Goal: Task Accomplishment & Management: Manage account settings

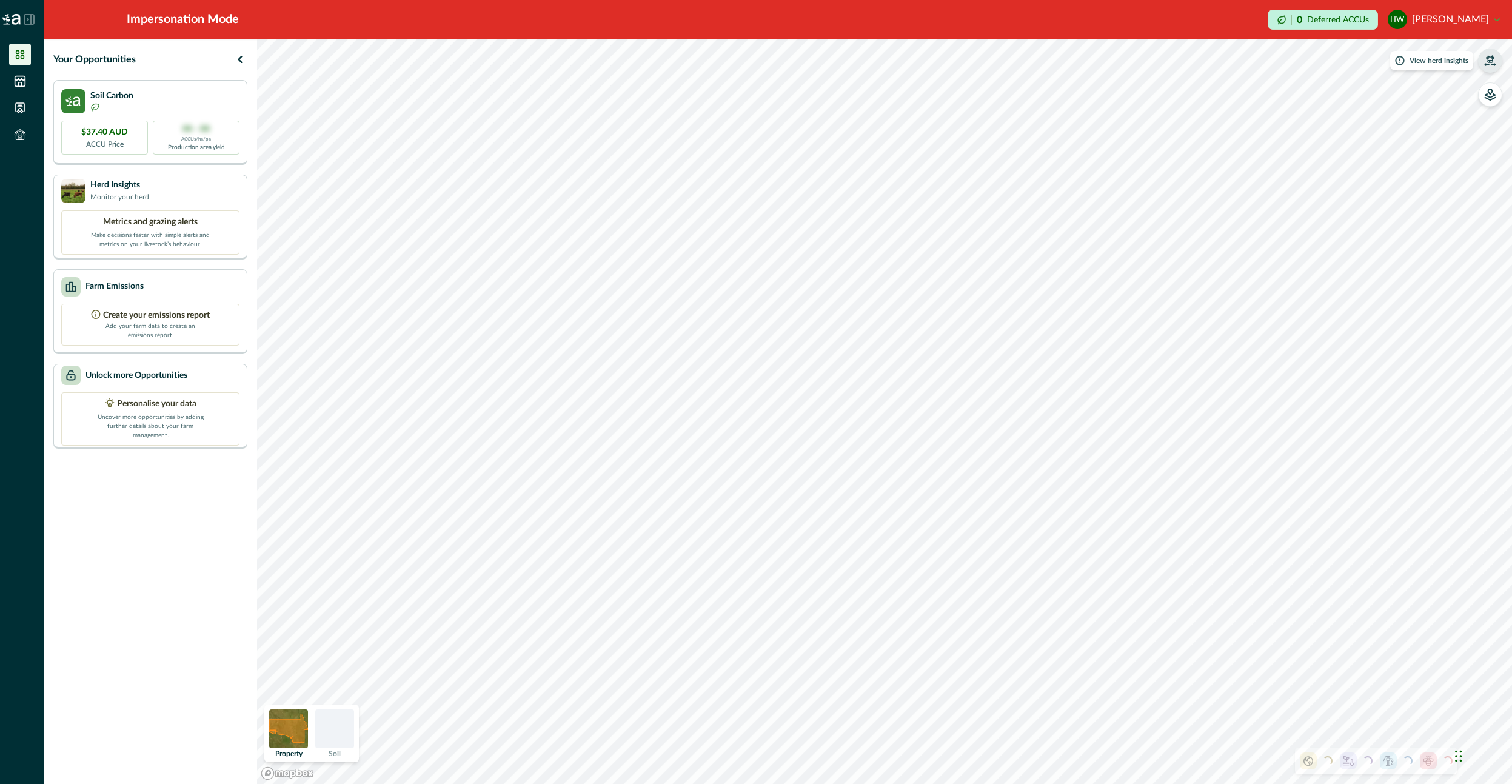
click at [1480, 59] on button "button" at bounding box center [1490, 60] width 25 height 25
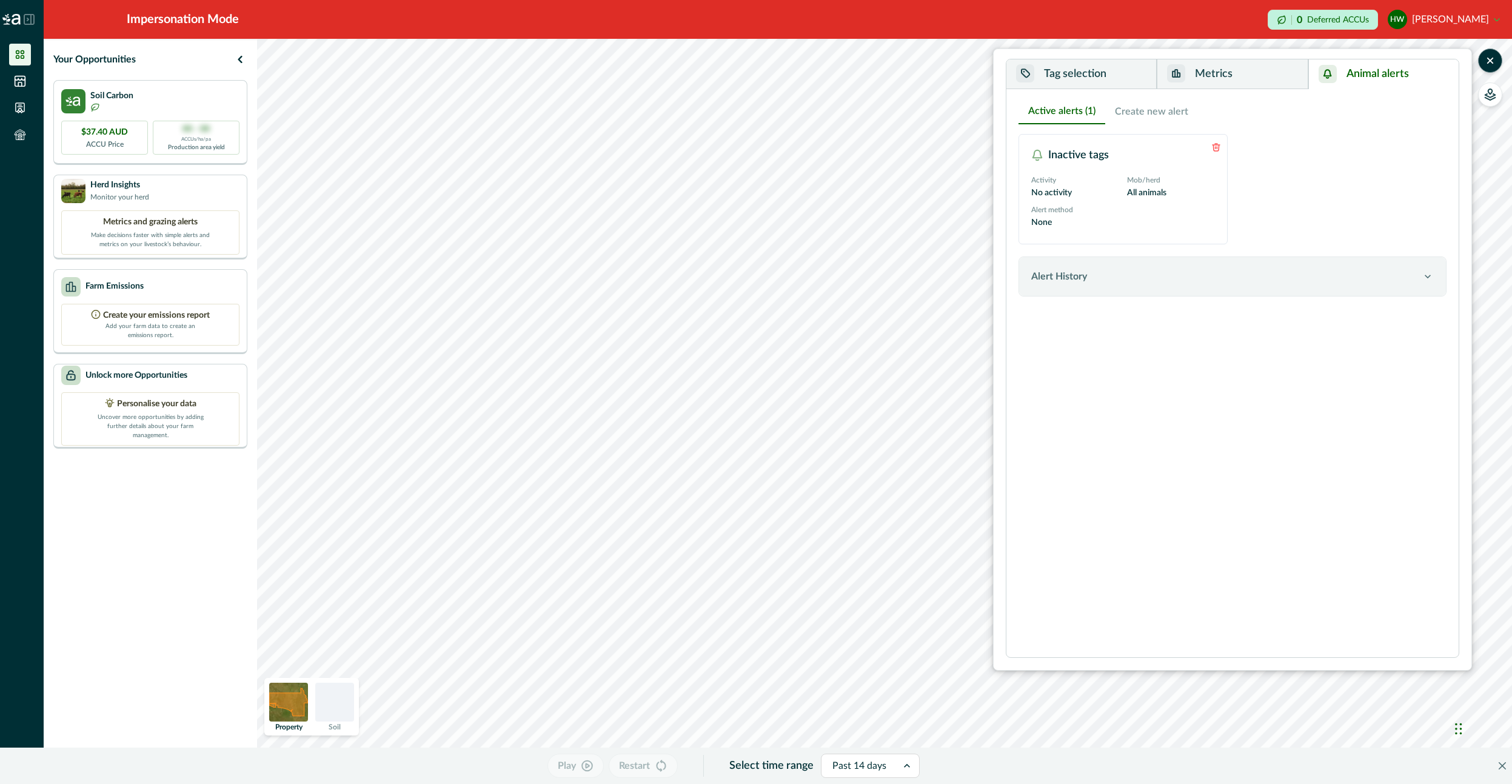
click at [1413, 78] on button "Animal alerts" at bounding box center [1383, 74] width 150 height 30
click at [1115, 276] on div "Alert History" at bounding box center [1227, 276] width 390 height 15
click at [1114, 280] on div "Alert History" at bounding box center [1227, 276] width 390 height 15
click at [1143, 387] on div "Active alerts (1) Create new alert Inactive tags Activity No activity Mob/herd …" at bounding box center [1232, 373] width 428 height 549
click at [1276, 77] on button "Metrics" at bounding box center [1233, 74] width 151 height 30
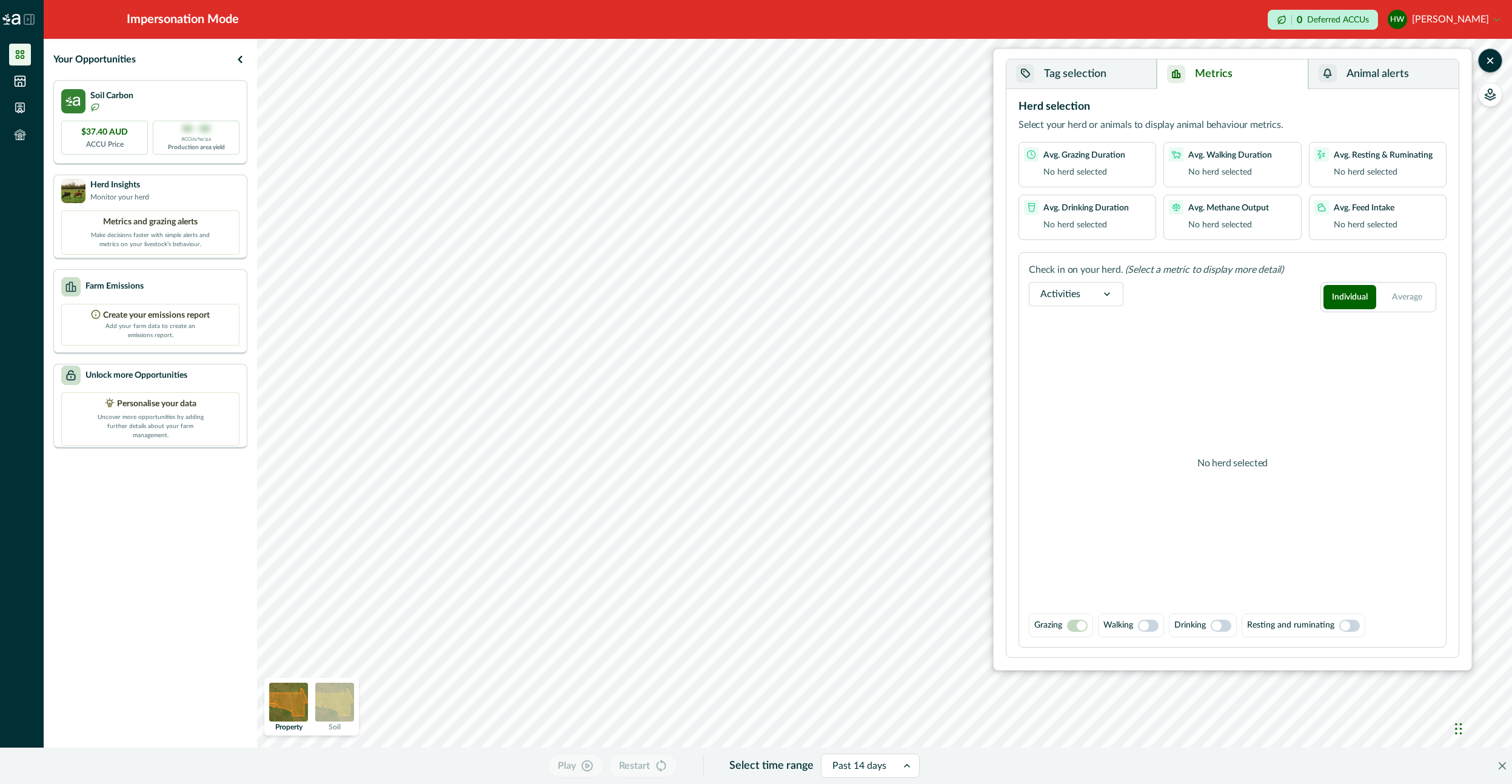
click at [1337, 75] on button "Animal alerts" at bounding box center [1383, 74] width 150 height 30
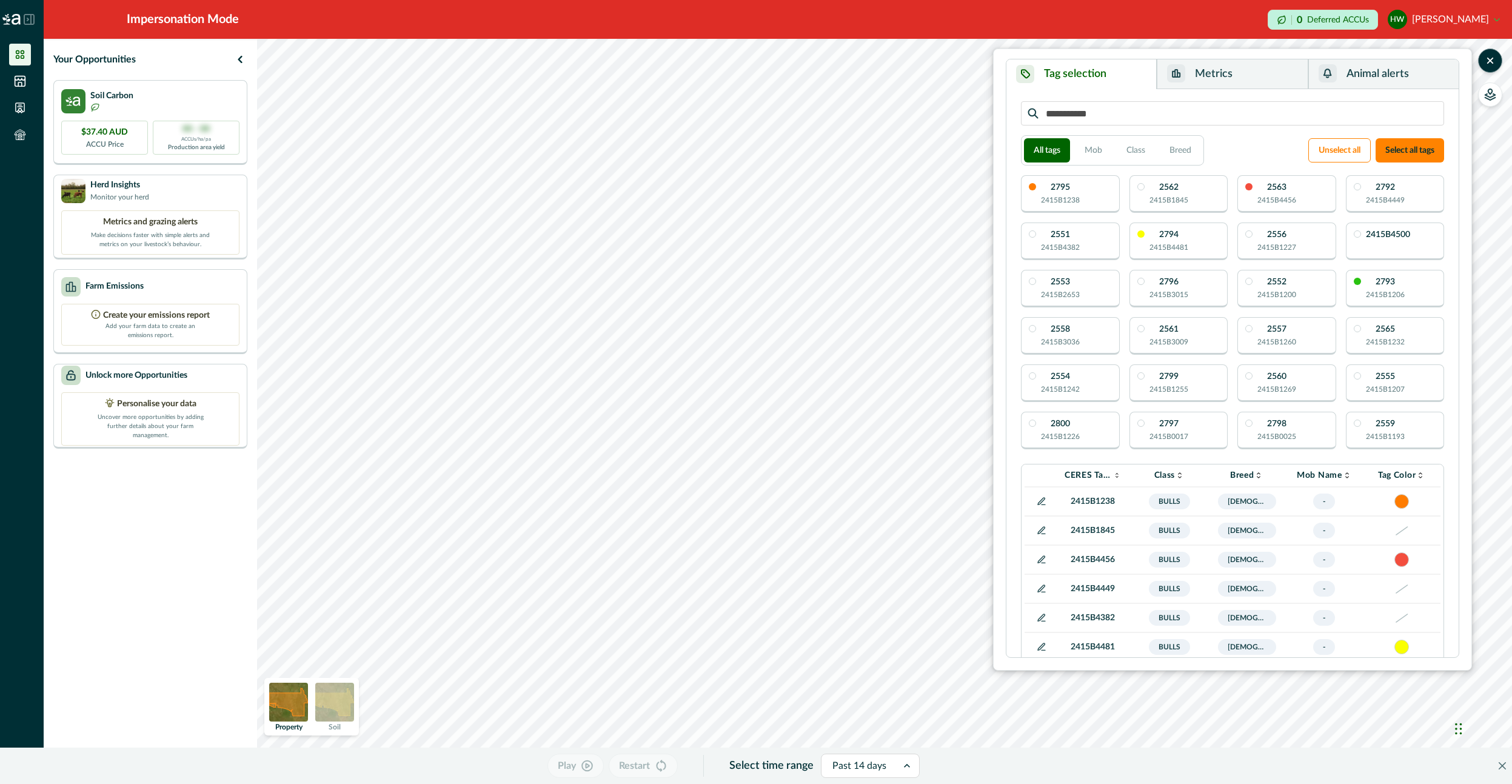
click at [1082, 69] on button "Tag selection" at bounding box center [1082, 74] width 150 height 30
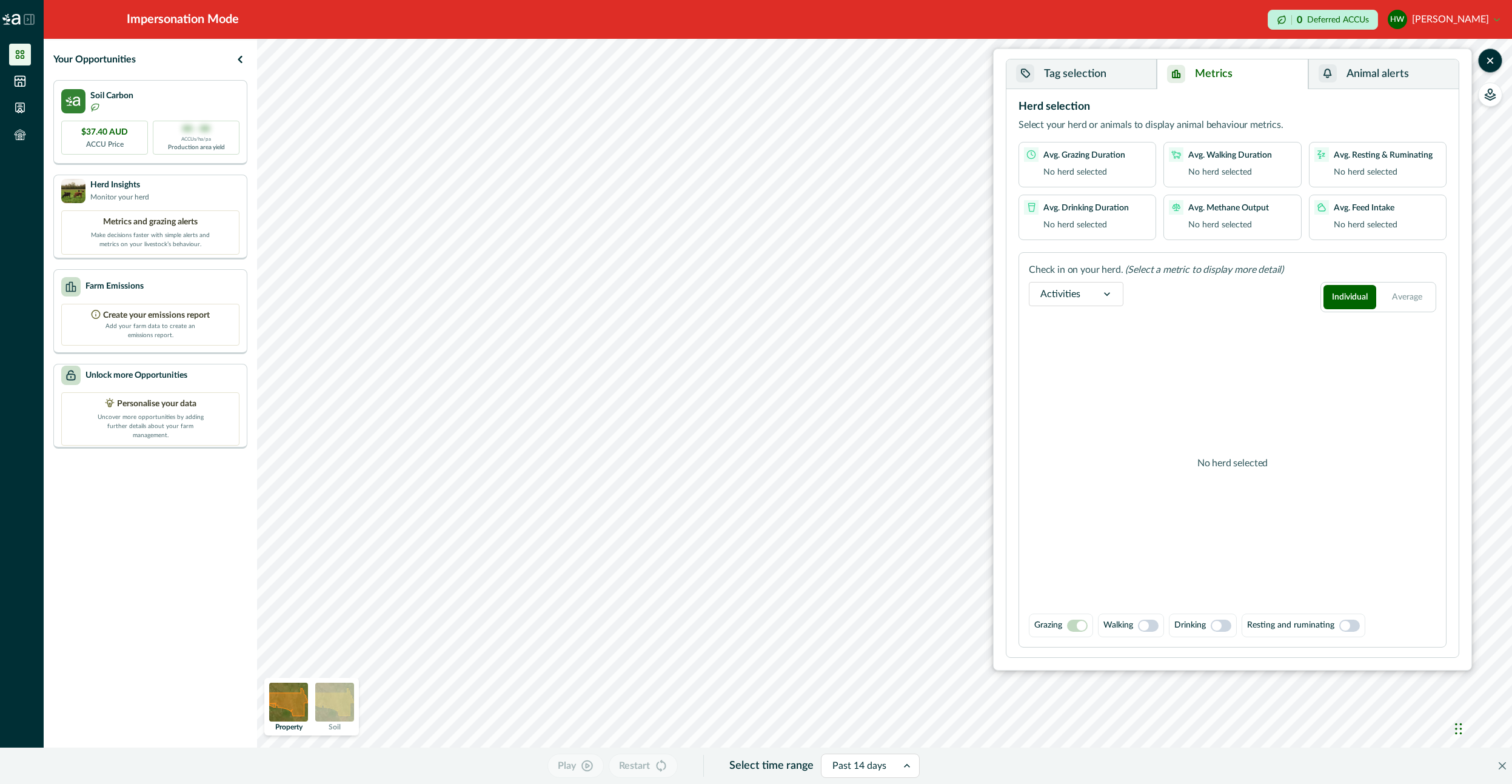
click at [1211, 68] on button "Metrics" at bounding box center [1233, 74] width 151 height 30
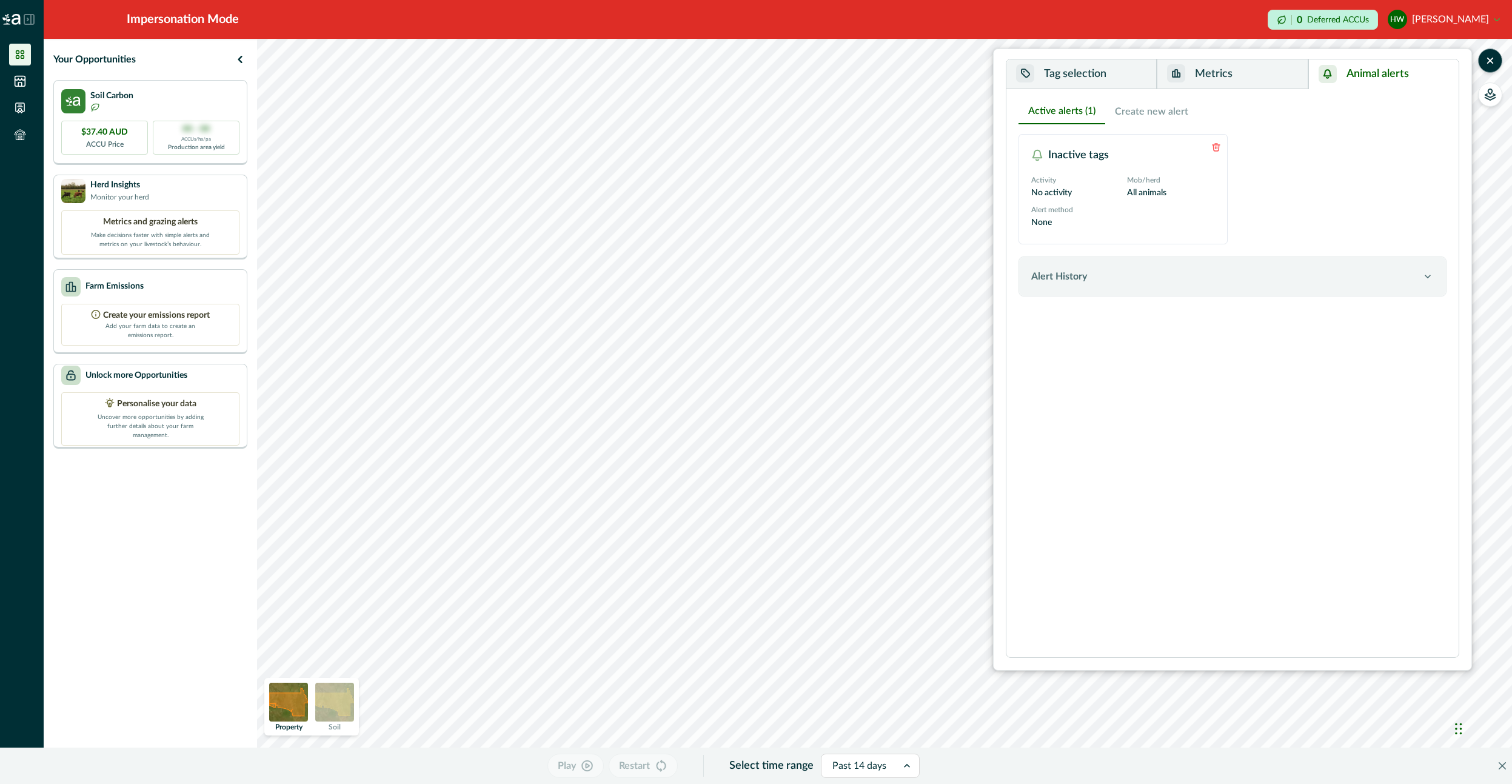
click at [1328, 66] on div "button" at bounding box center [1328, 74] width 18 height 18
click at [1216, 81] on button "Metrics" at bounding box center [1233, 74] width 151 height 30
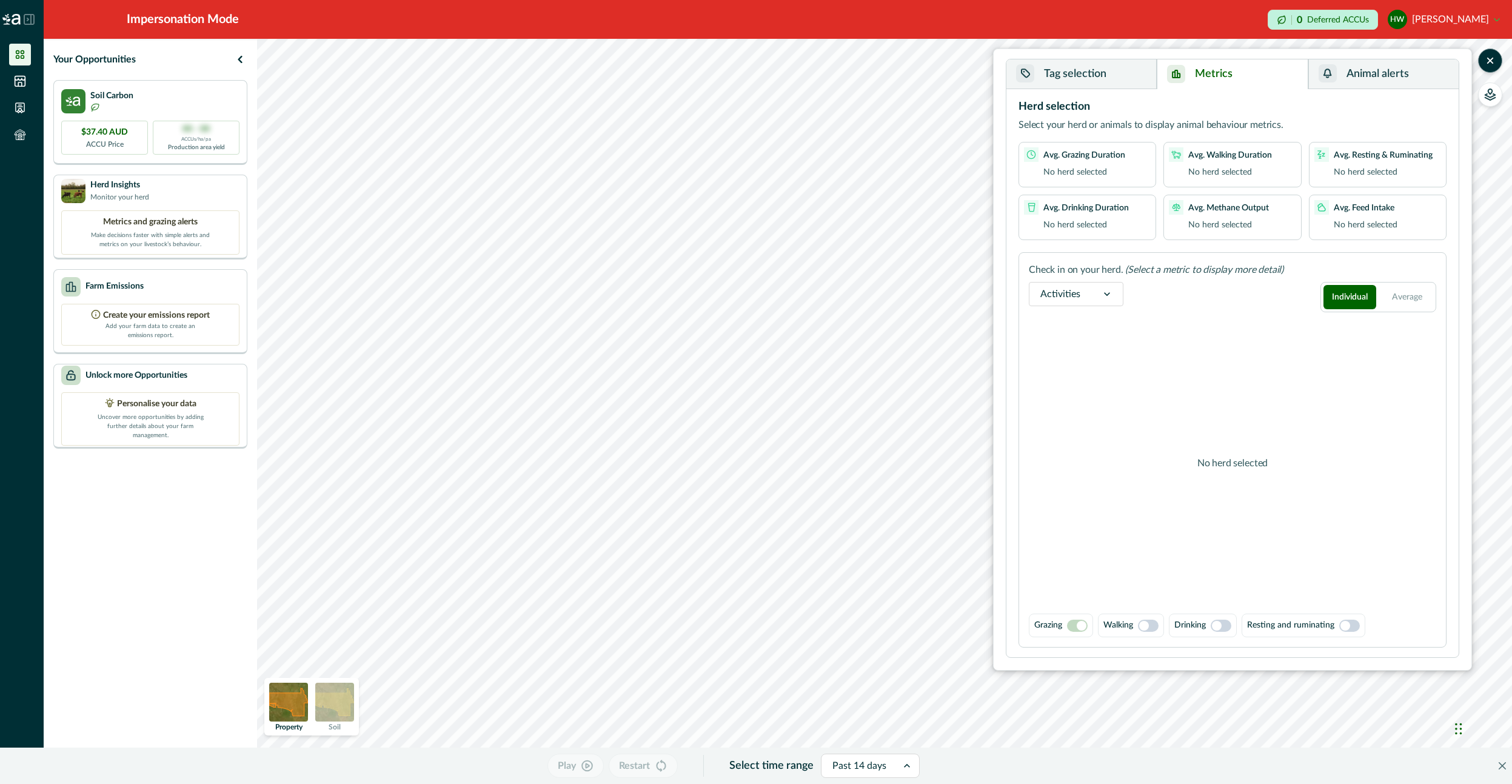
click at [1339, 88] on button "Animal alerts" at bounding box center [1383, 74] width 150 height 30
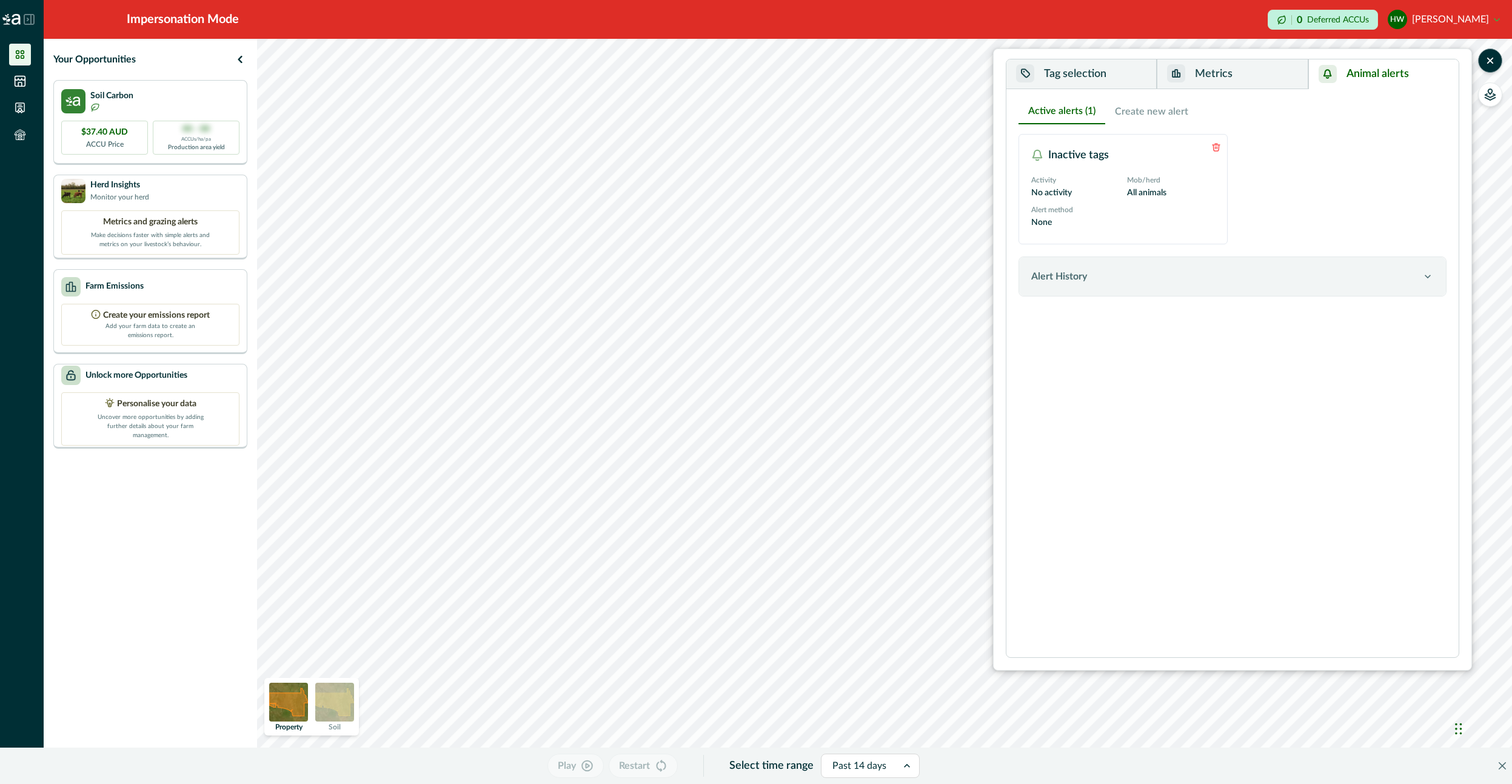
click at [1279, 78] on button "Metrics" at bounding box center [1233, 74] width 151 height 30
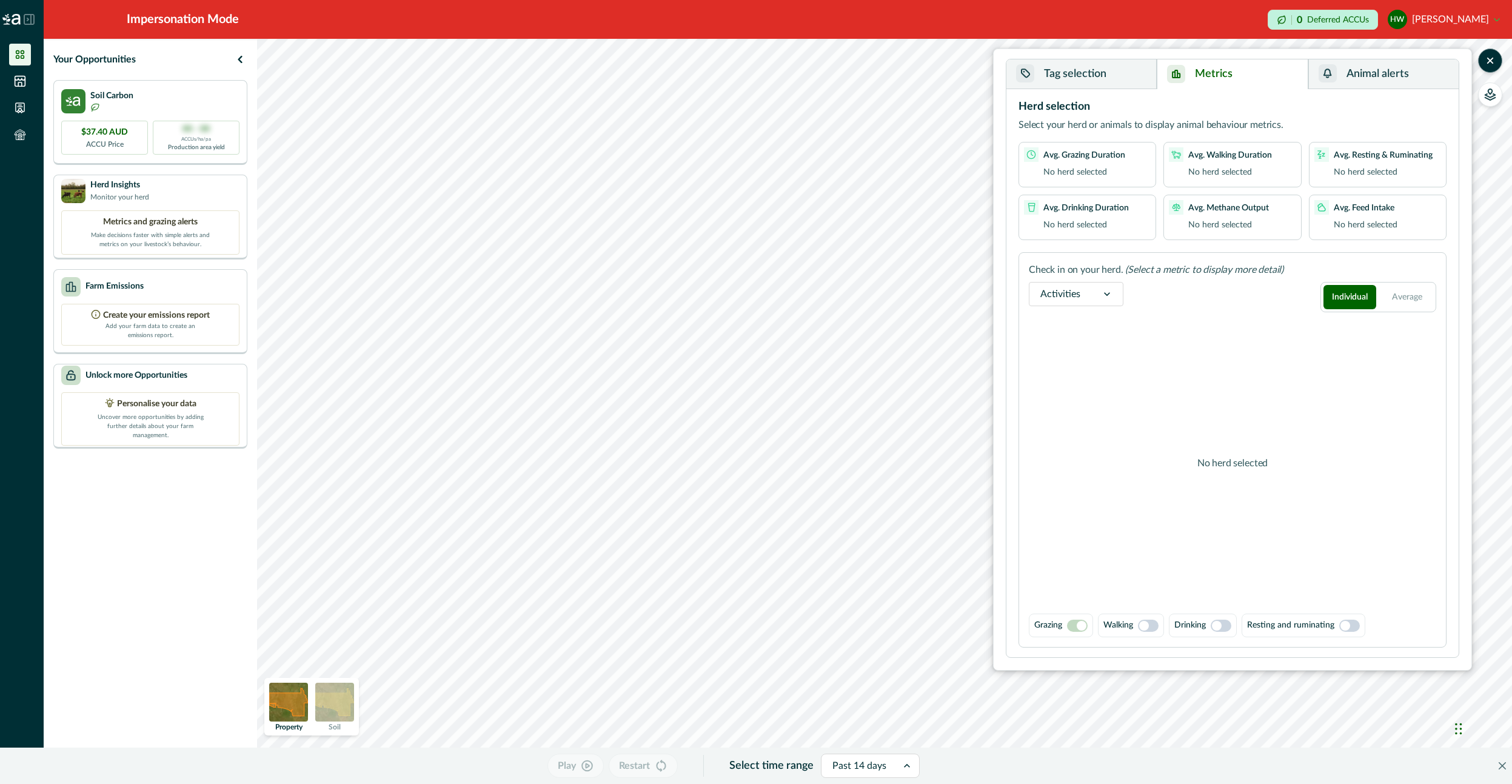
click at [1320, 67] on div "button" at bounding box center [1328, 73] width 18 height 18
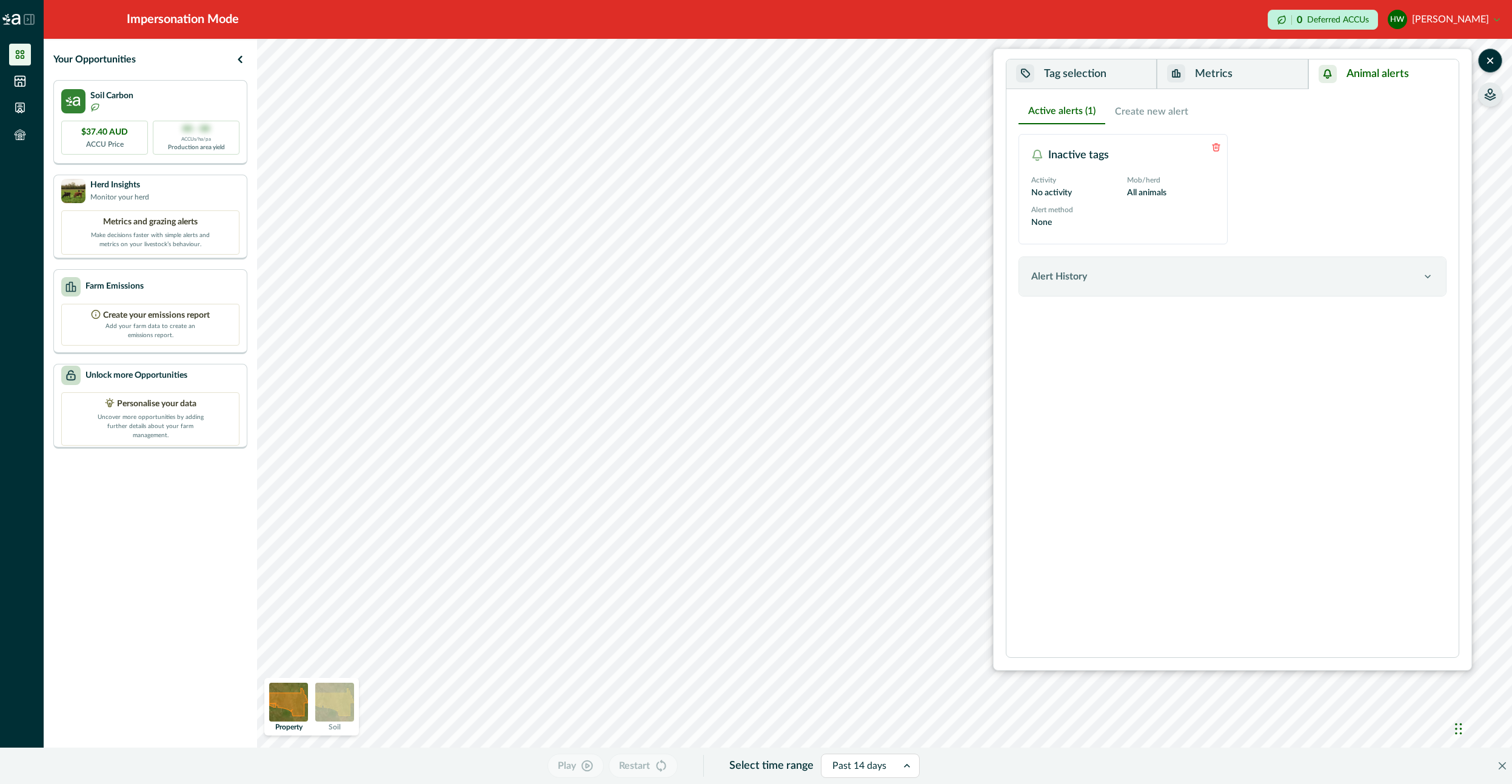
click at [1487, 88] on icon "button" at bounding box center [1490, 94] width 12 height 12
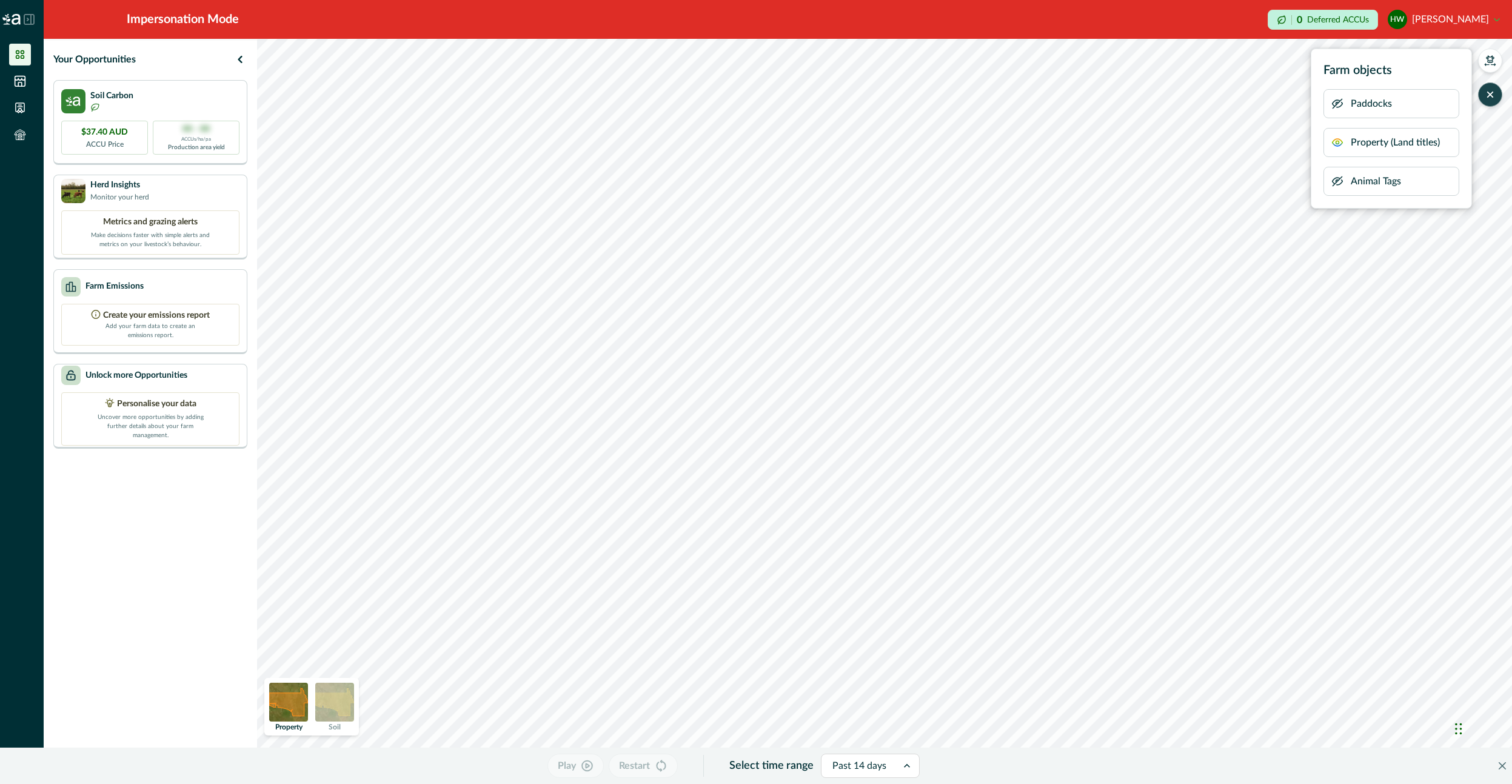
click at [1489, 91] on icon "button" at bounding box center [1490, 94] width 12 height 12
click at [1486, 92] on icon "button" at bounding box center [1490, 94] width 12 height 12
click at [1498, 63] on button "button" at bounding box center [1490, 60] width 25 height 25
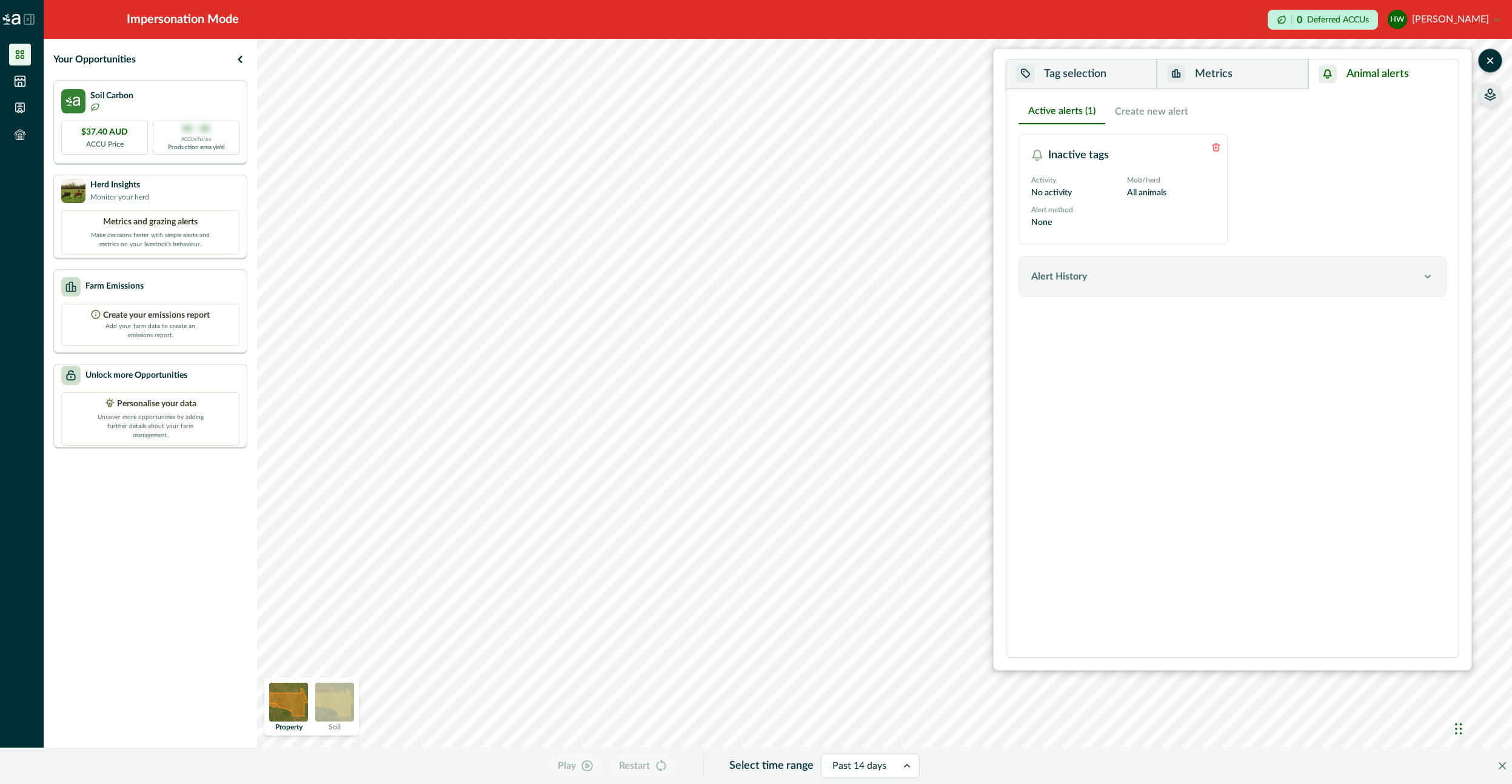
click at [1367, 80] on button "Animal alerts" at bounding box center [1383, 74] width 150 height 30
click at [1081, 290] on button "Alert History" at bounding box center [1233, 276] width 427 height 39
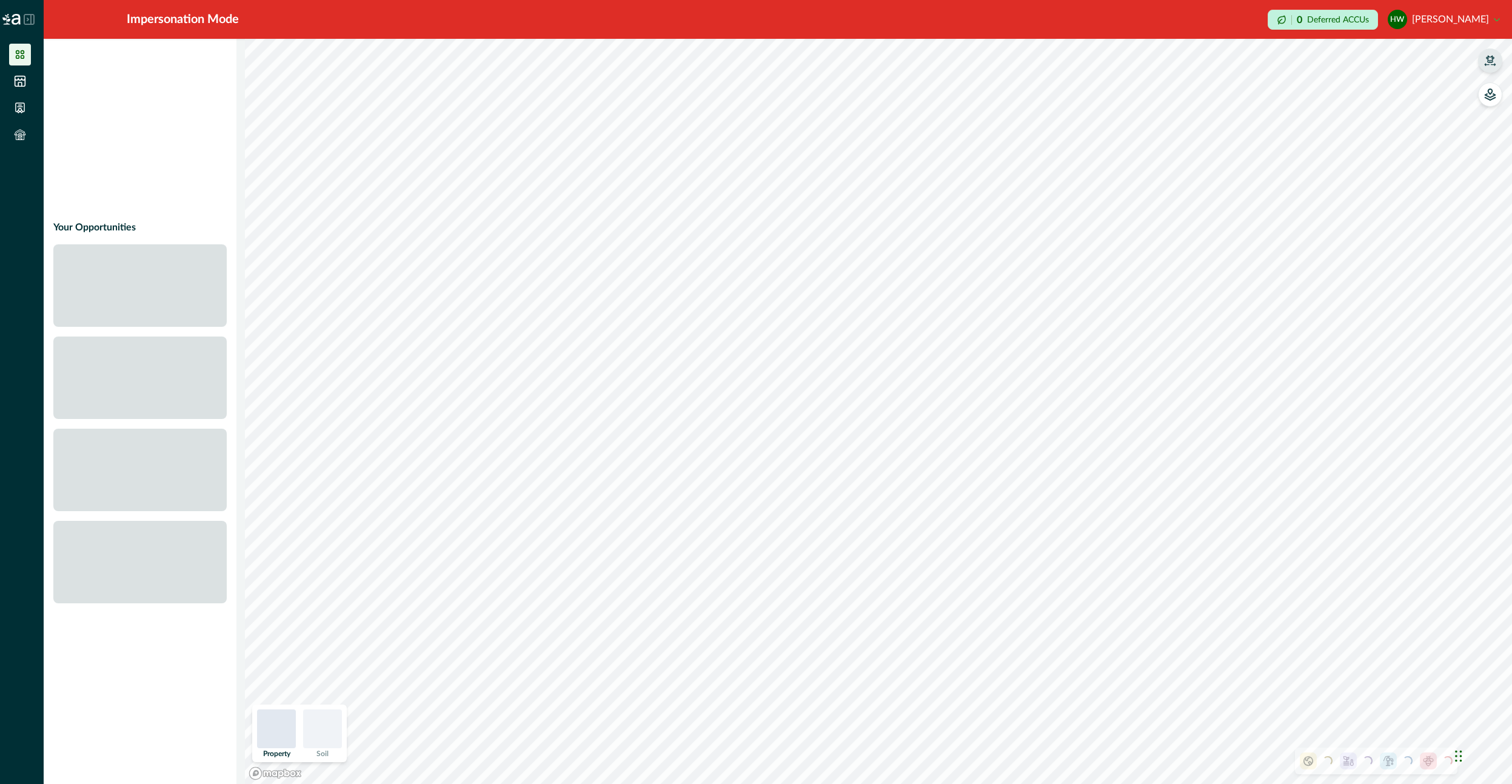
click at [1494, 59] on icon "button" at bounding box center [1490, 59] width 8 height 7
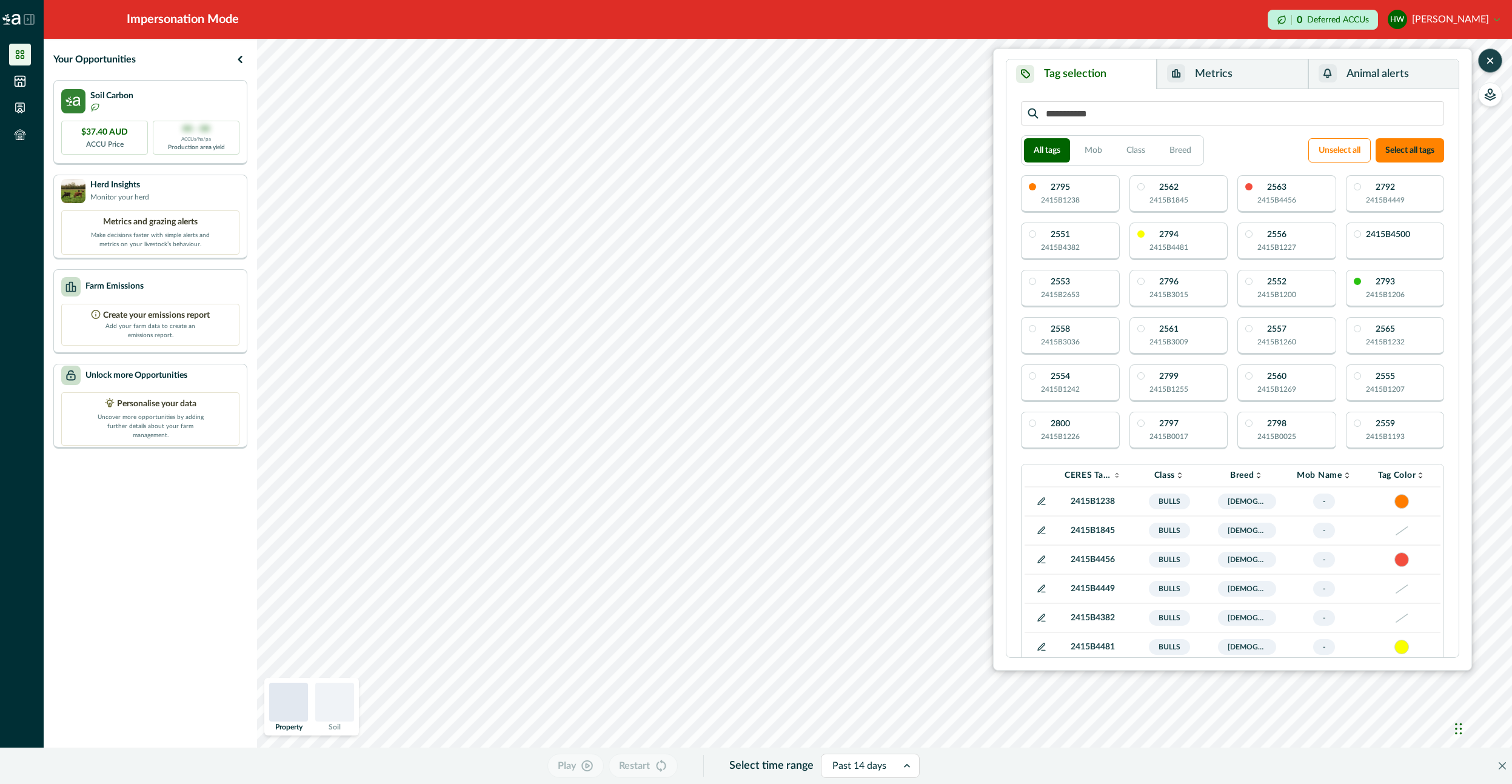
click at [1441, 75] on button "Animal alerts" at bounding box center [1383, 74] width 150 height 30
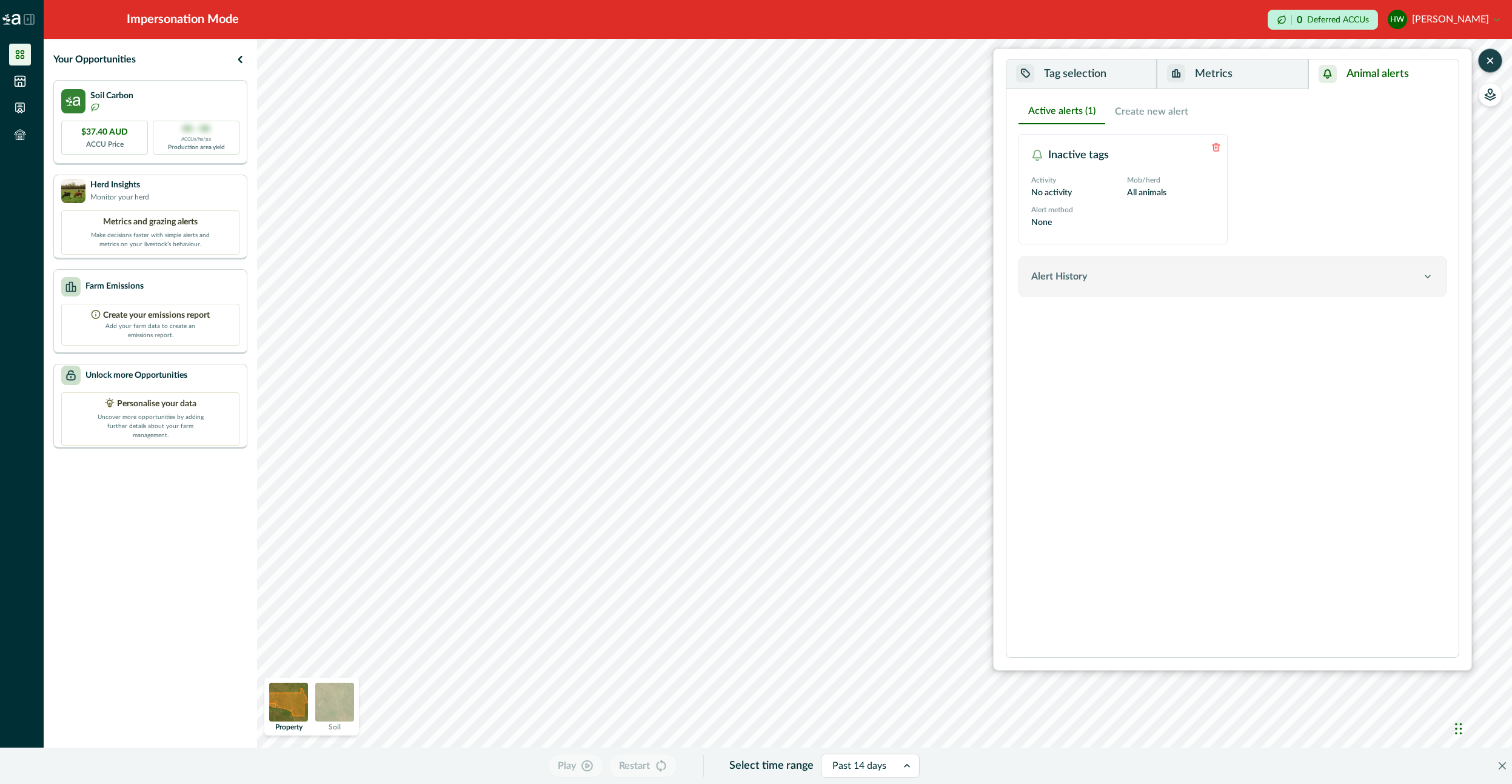
click at [1103, 294] on button "Alert History" at bounding box center [1233, 276] width 427 height 39
click at [1159, 112] on button "Create new alert" at bounding box center [1152, 111] width 93 height 26
click at [1068, 117] on button "Active alerts (1)" at bounding box center [1062, 111] width 87 height 26
click at [1493, 62] on icon "button" at bounding box center [1490, 60] width 12 height 12
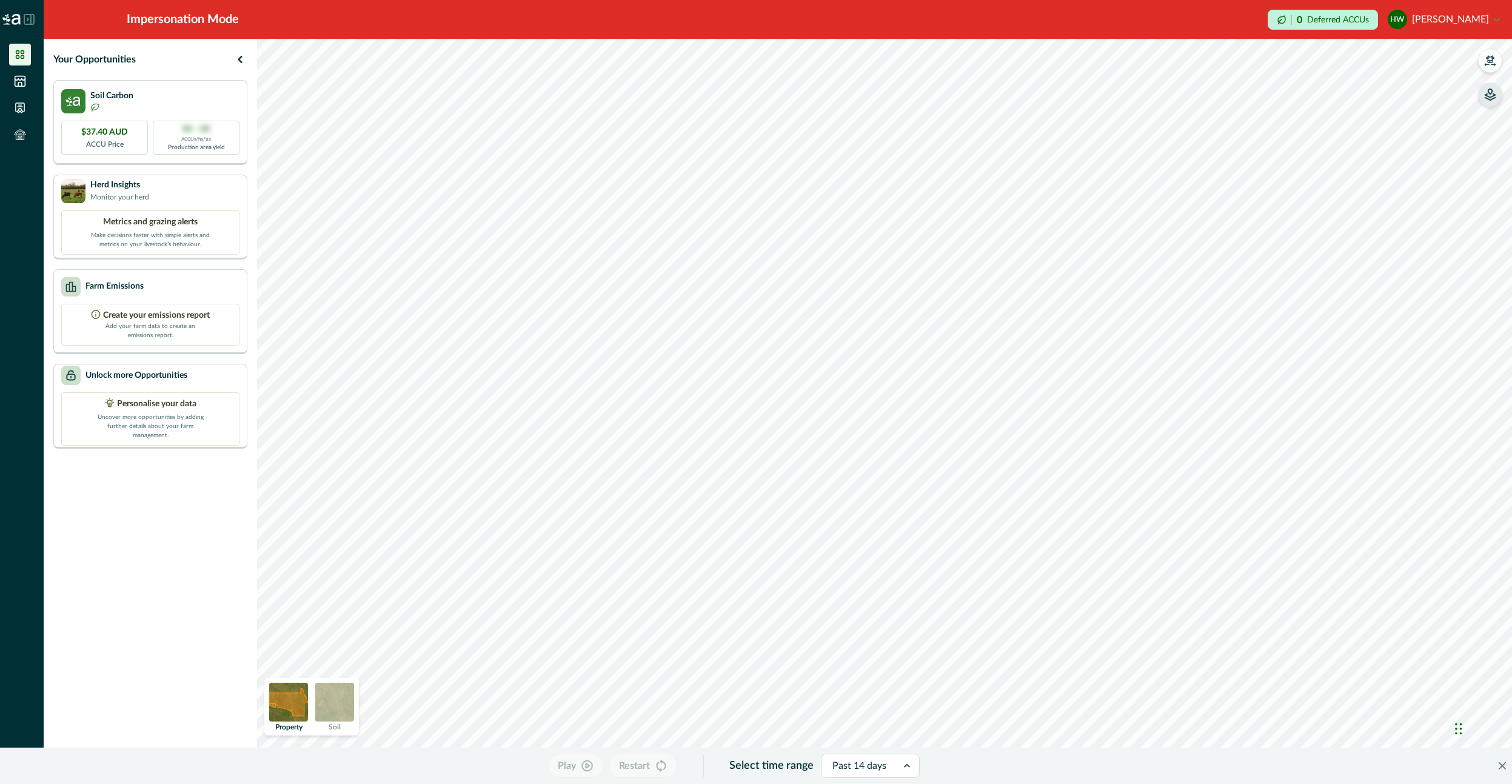
click at [1489, 93] on icon "button" at bounding box center [1490, 91] width 5 height 5
click at [1337, 175] on icon "button" at bounding box center [1337, 181] width 12 height 12
click at [1485, 62] on icon "button" at bounding box center [1490, 60] width 12 height 12
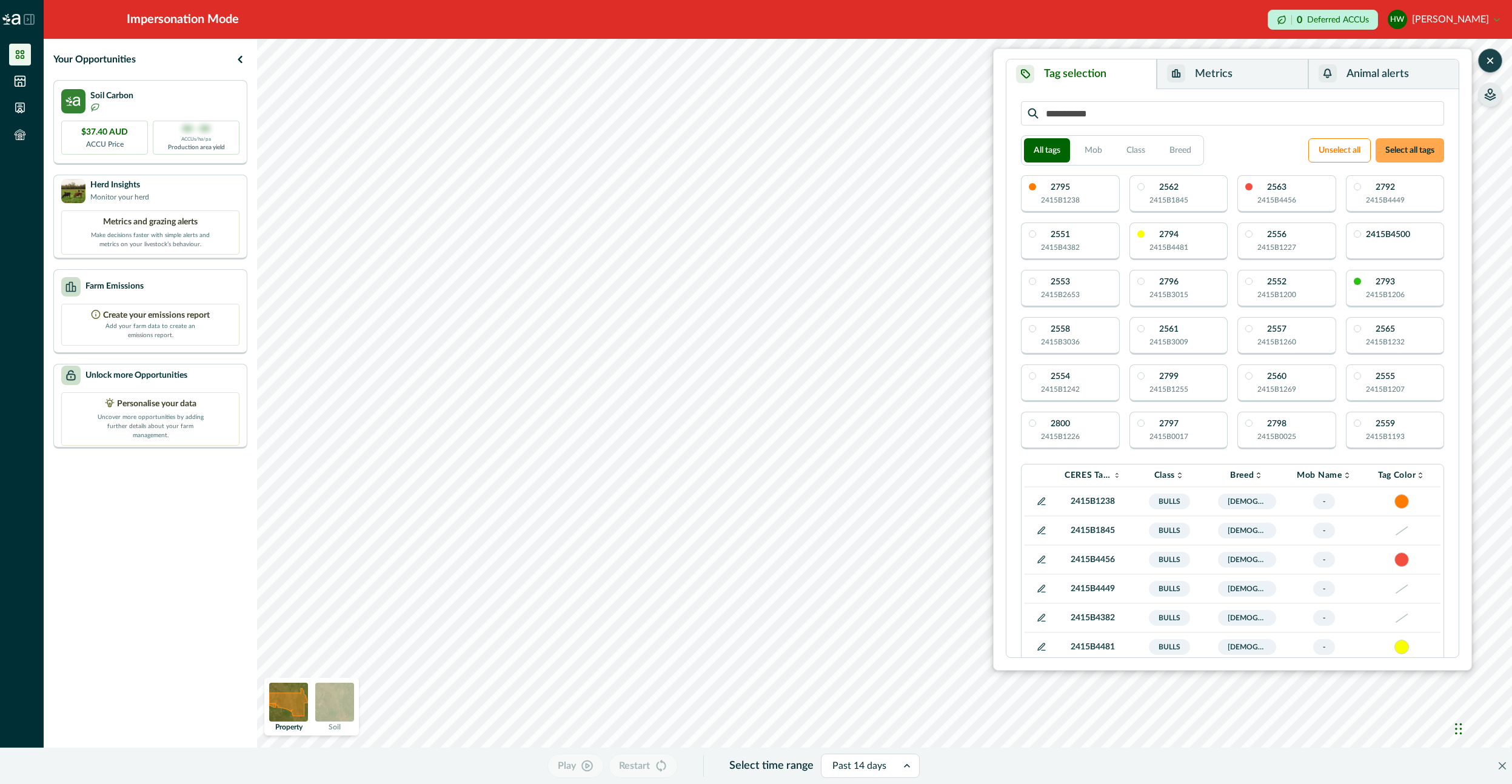
click at [1408, 150] on button "Select all tags" at bounding box center [1410, 150] width 68 height 25
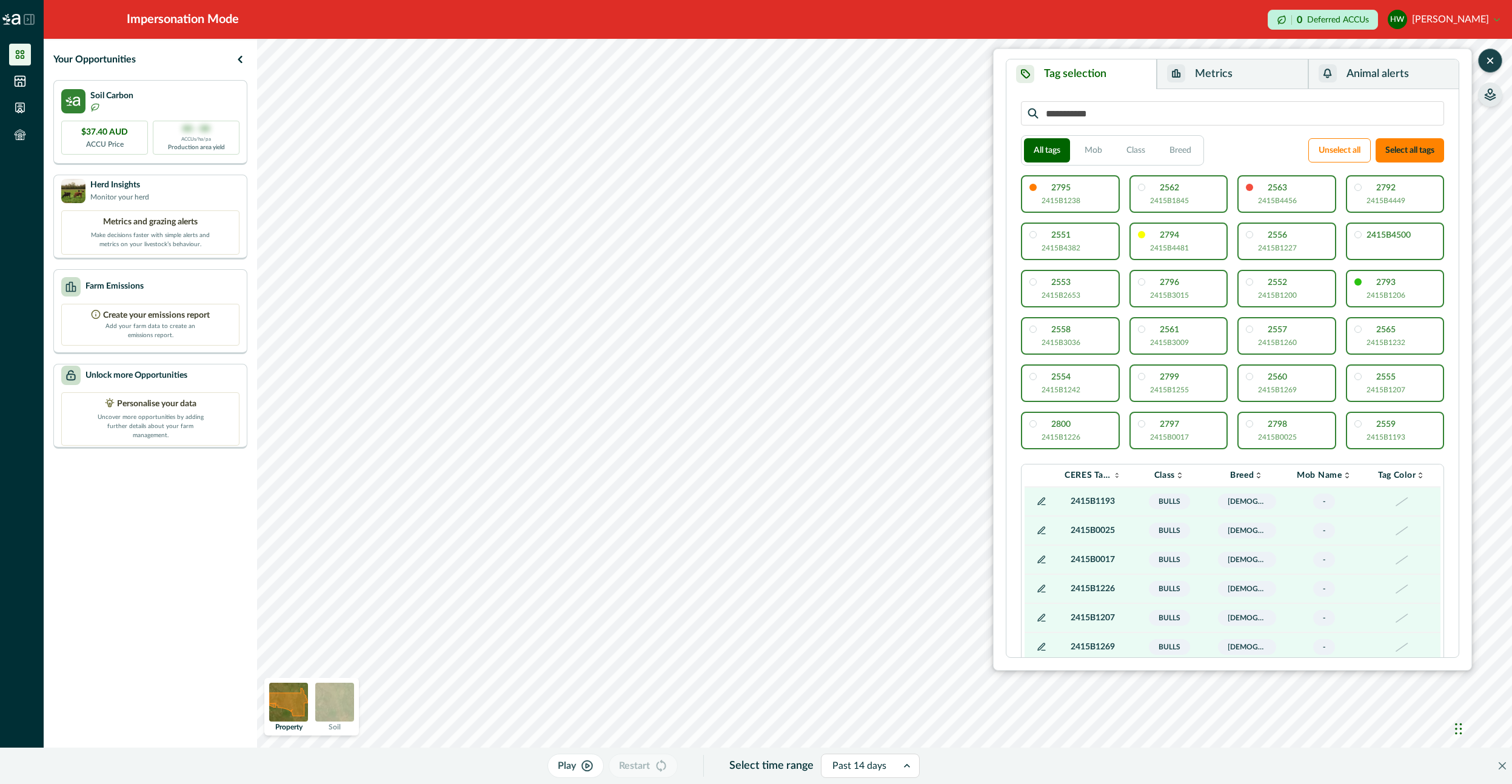
click at [1246, 71] on button "Metrics" at bounding box center [1233, 74] width 151 height 30
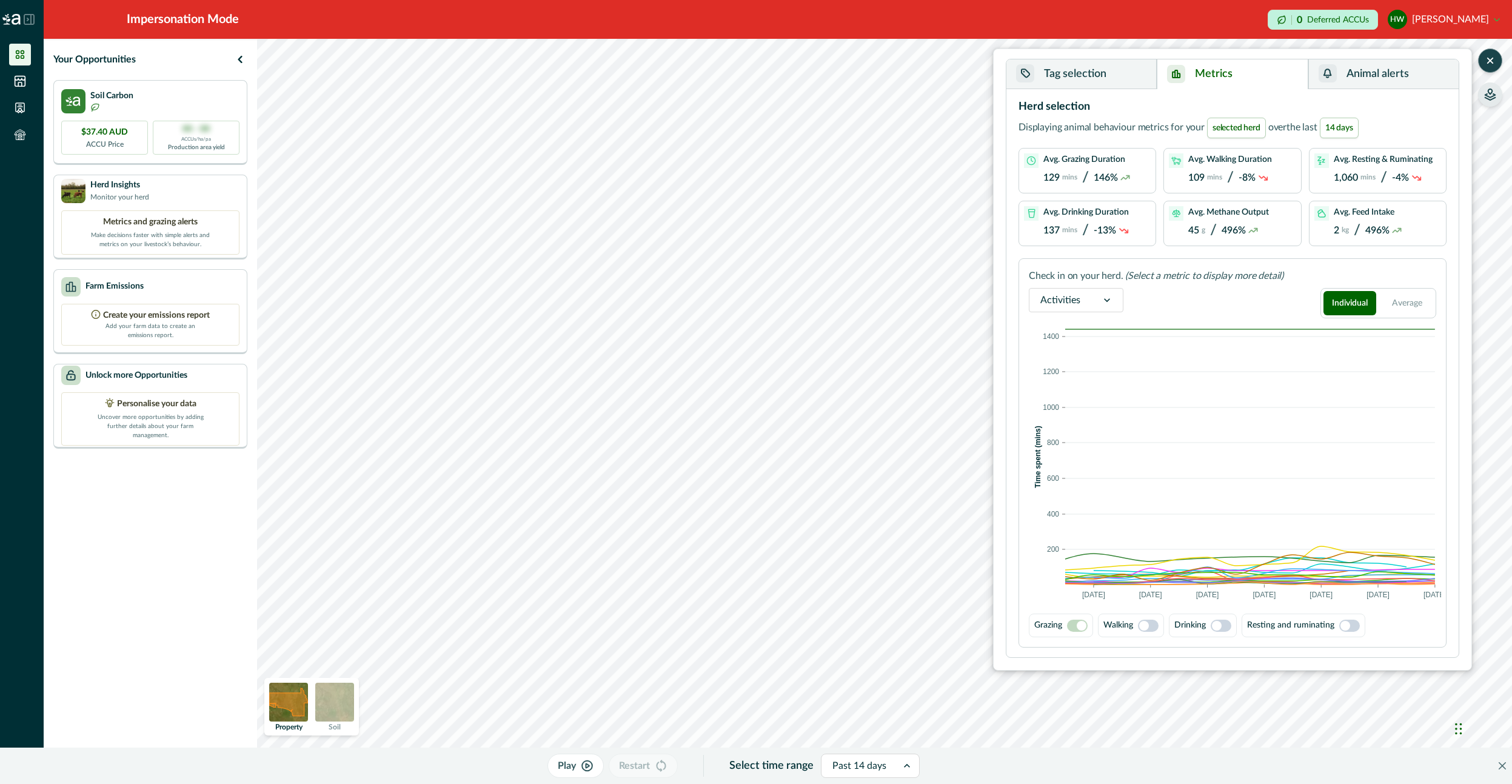
click at [1051, 174] on p "129" at bounding box center [1051, 178] width 16 height 12
click at [1051, 173] on p "129" at bounding box center [1051, 178] width 16 height 12
click at [1240, 168] on div "Avg. Walking Duration 109 mins / -8%" at bounding box center [1230, 170] width 84 height 35
click at [1079, 294] on div "Activities" at bounding box center [1061, 300] width 62 height 19
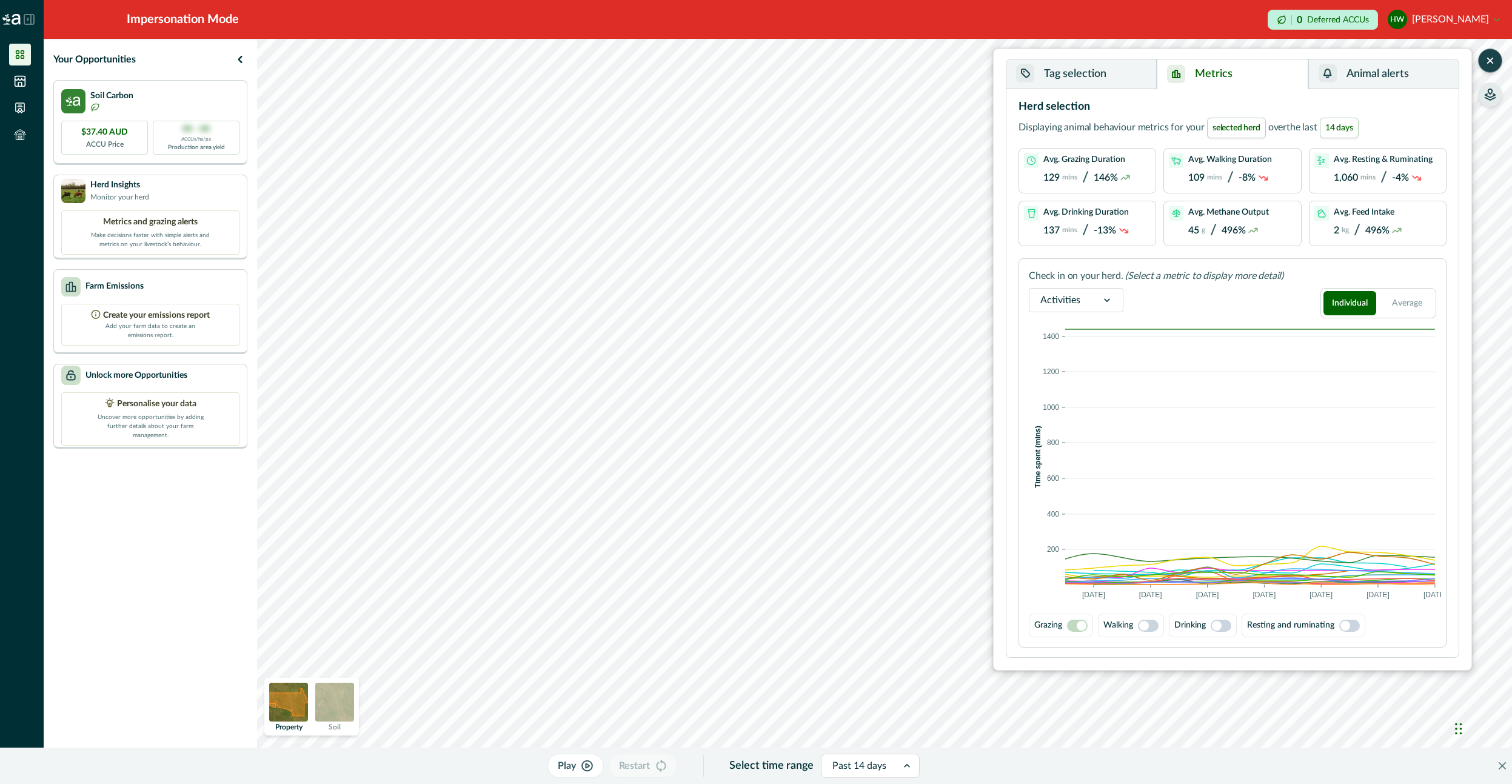
click at [1080, 299] on div "Activities" at bounding box center [1061, 300] width 62 height 19
click at [1420, 294] on button "Average" at bounding box center [1408, 303] width 53 height 25
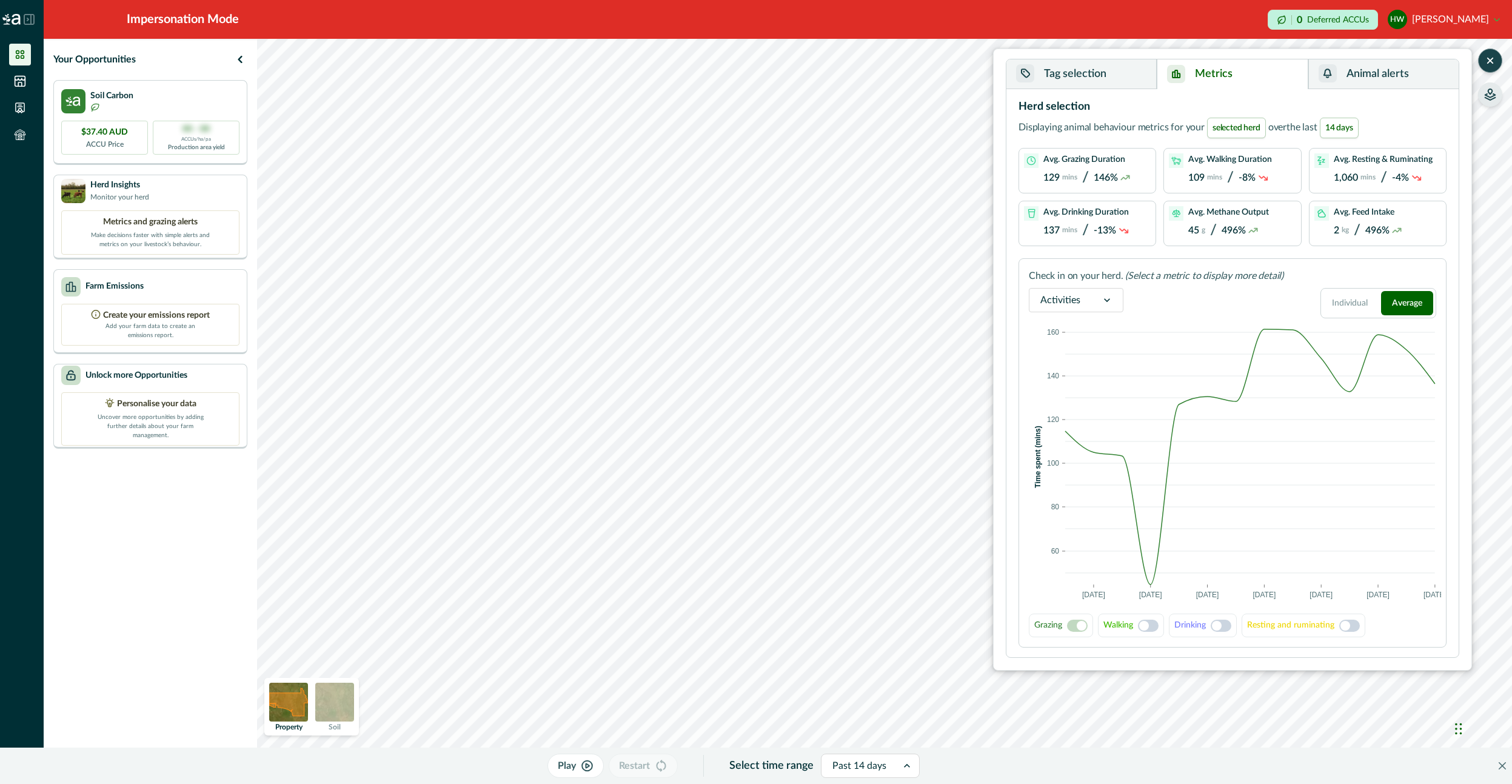
drag, startPoint x: 1143, startPoint y: 627, endPoint x: 1223, endPoint y: 626, distance: 80.0
click at [1144, 626] on span at bounding box center [1144, 625] width 10 height 10
click at [1227, 629] on span at bounding box center [1221, 625] width 21 height 12
click at [1154, 625] on span at bounding box center [1148, 625] width 21 height 12
click at [1350, 624] on span at bounding box center [1350, 625] width 21 height 12
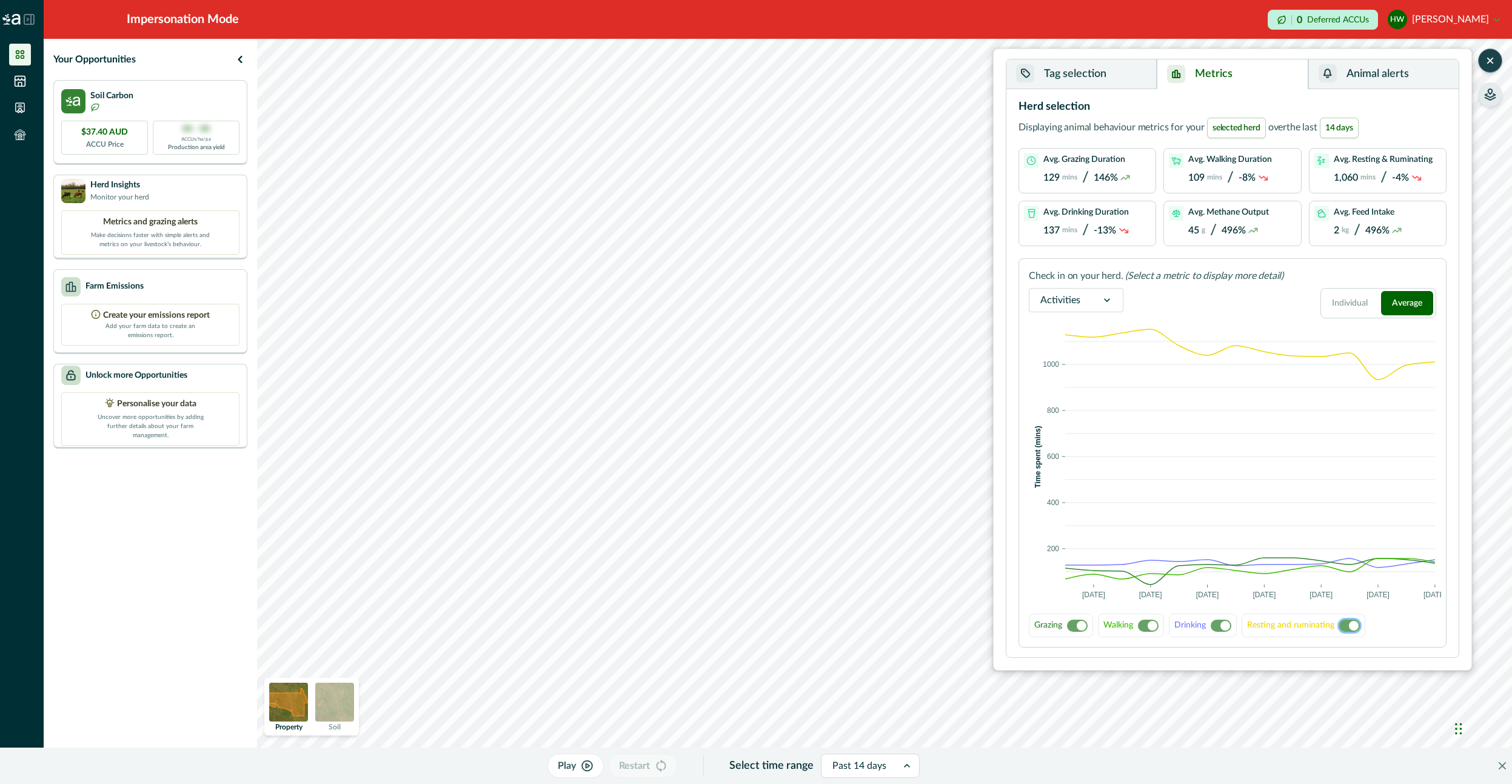
click at [1342, 629] on span at bounding box center [1350, 625] width 21 height 12
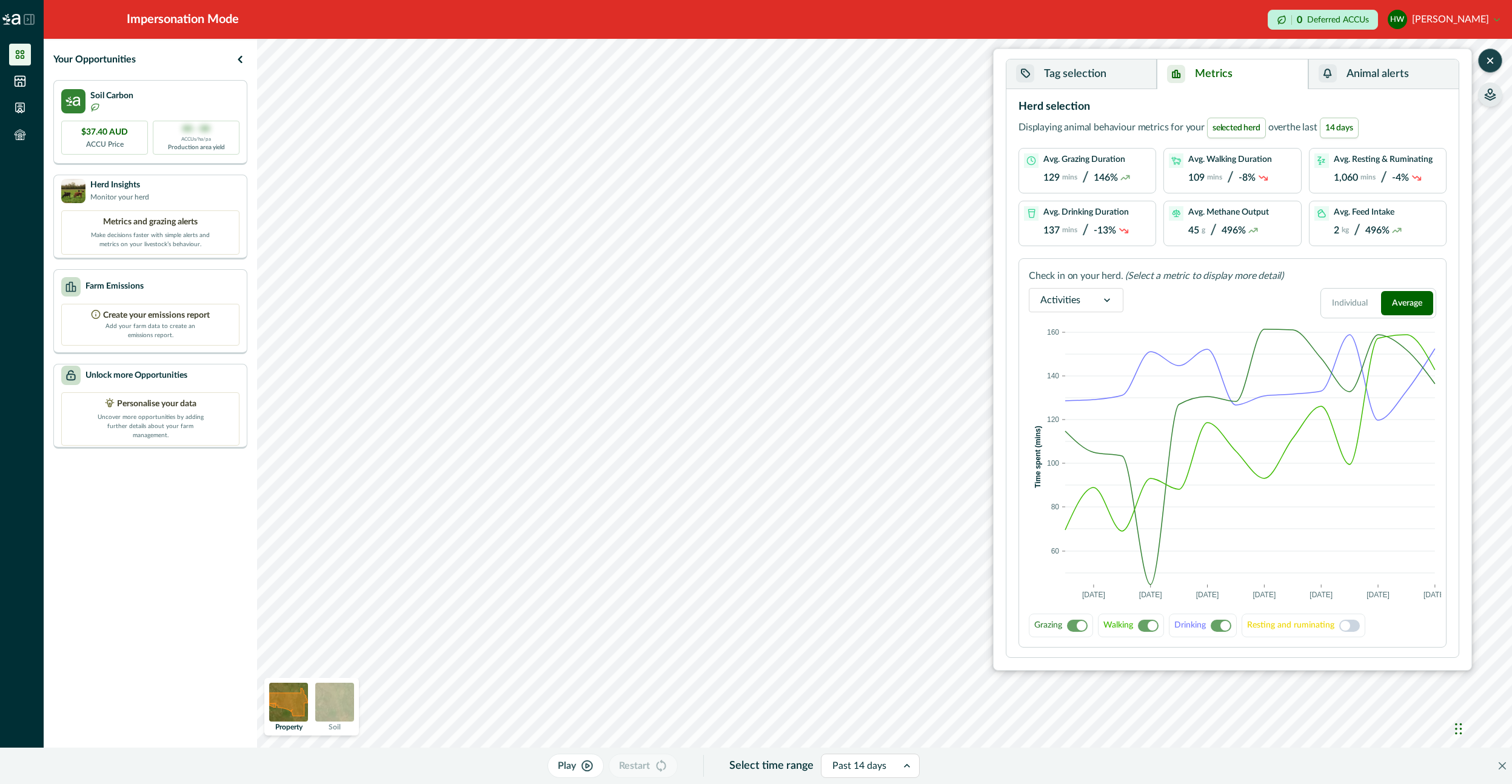
click at [1083, 300] on div "Activities" at bounding box center [1061, 300] width 62 height 19
click at [1074, 366] on div "Feed intake" at bounding box center [1076, 362] width 93 height 23
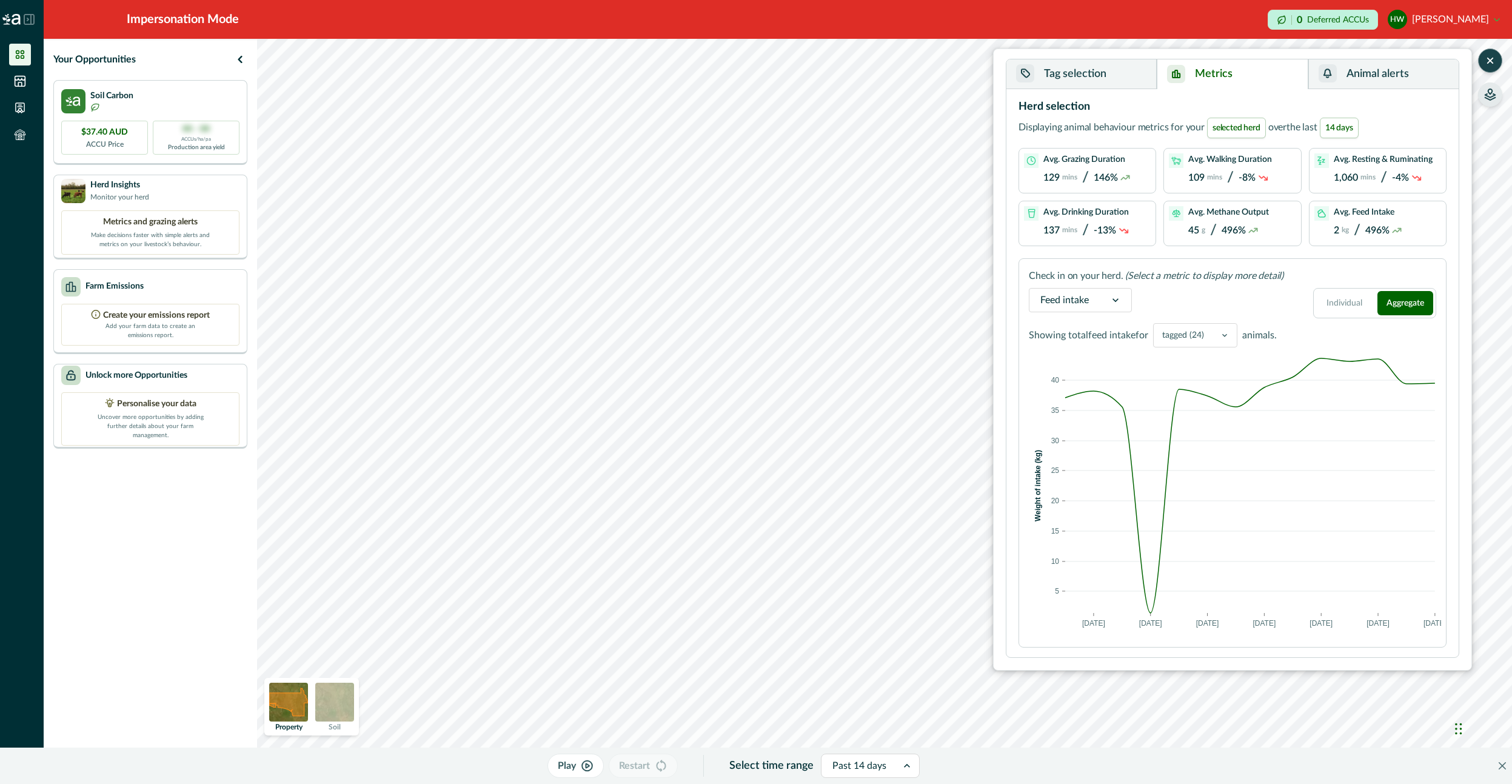
click at [1221, 332] on icon at bounding box center [1225, 335] width 10 height 10
click at [1210, 379] on div "all (24)" at bounding box center [1195, 386] width 83 height 19
click at [1210, 332] on icon at bounding box center [1207, 335] width 10 height 10
click at [1205, 364] on div "tagged (24)" at bounding box center [1186, 366] width 66 height 19
click at [1358, 305] on button "Individual" at bounding box center [1345, 303] width 57 height 25
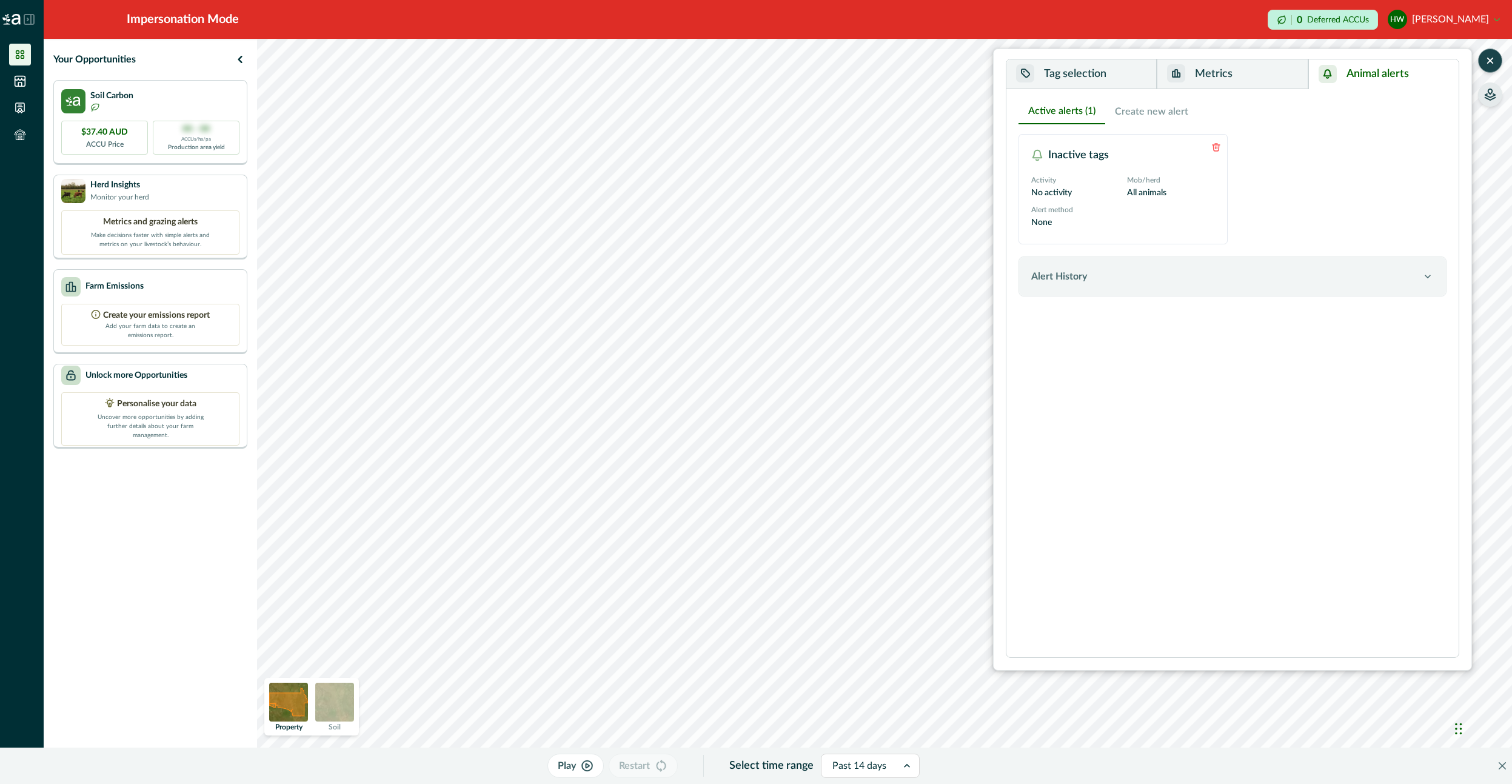
click at [1364, 75] on button "Animal alerts" at bounding box center [1383, 74] width 150 height 30
click at [1082, 84] on button "Tag selection" at bounding box center [1082, 74] width 150 height 30
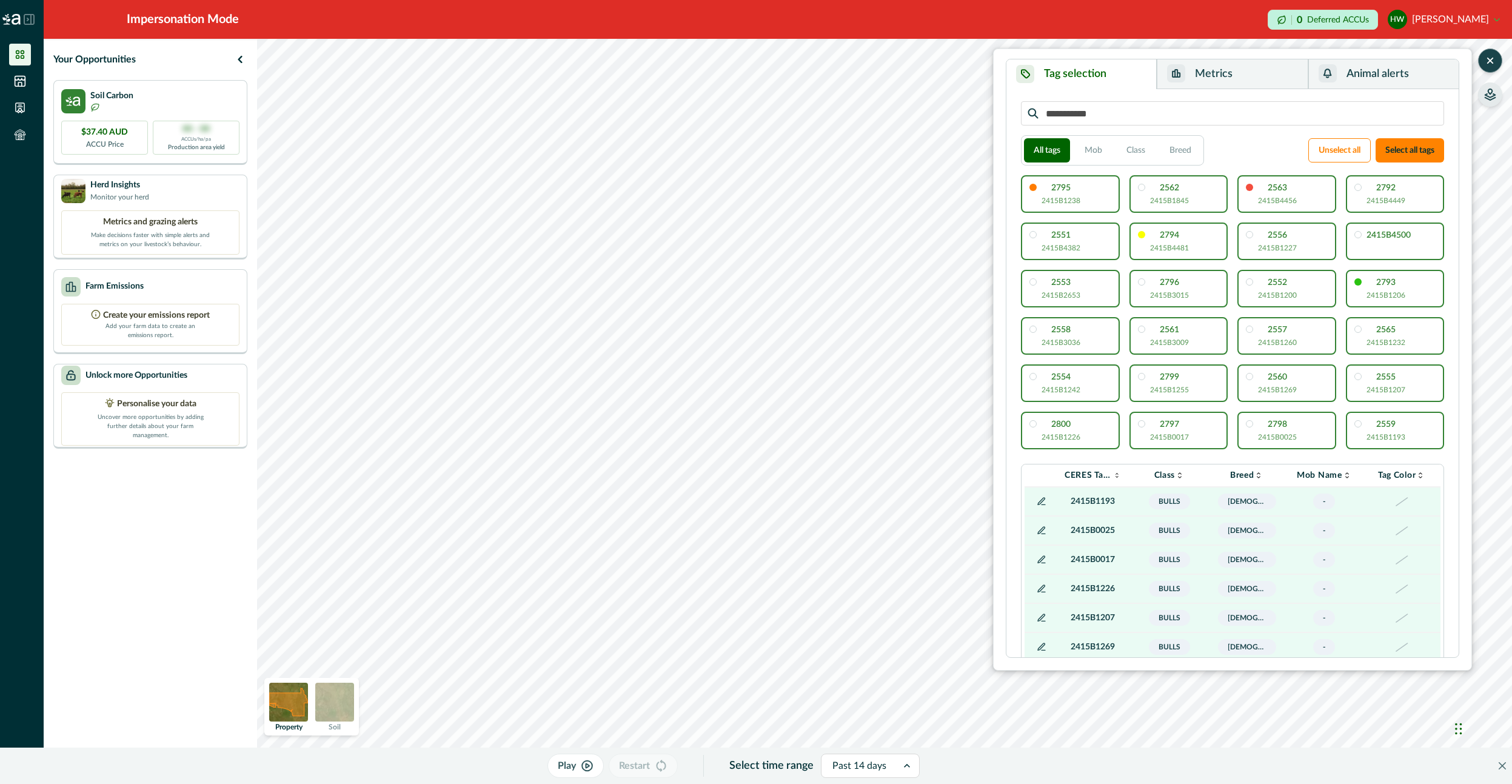
click at [585, 769] on icon "button" at bounding box center [586, 766] width 10 height 10
click at [594, 768] on icon "button" at bounding box center [592, 765] width 13 height 12
click at [1440, 77] on button "Animal alerts" at bounding box center [1383, 74] width 150 height 30
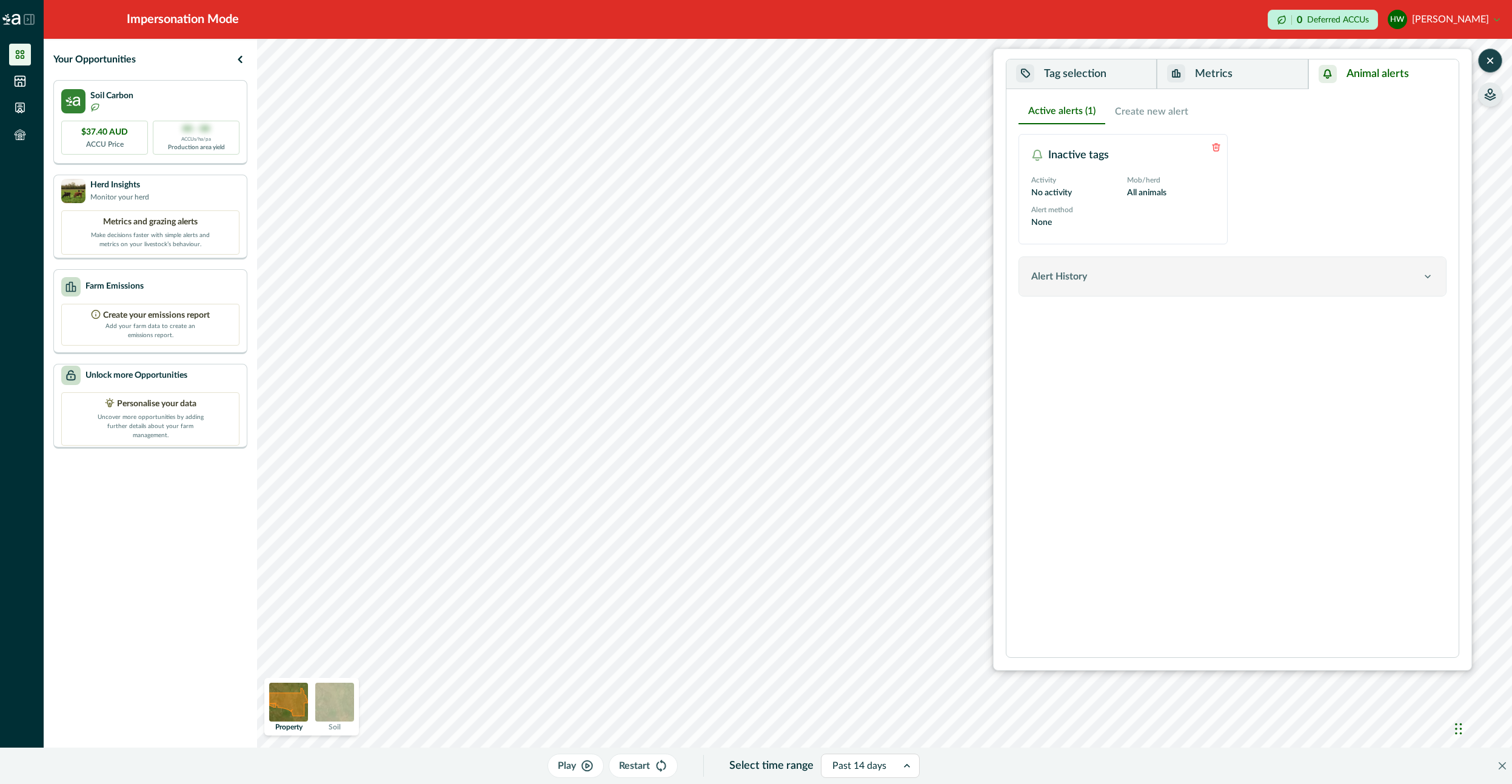
click at [1083, 266] on button "Alert History" at bounding box center [1233, 276] width 427 height 39
click at [1100, 276] on div "Alert History" at bounding box center [1227, 276] width 390 height 15
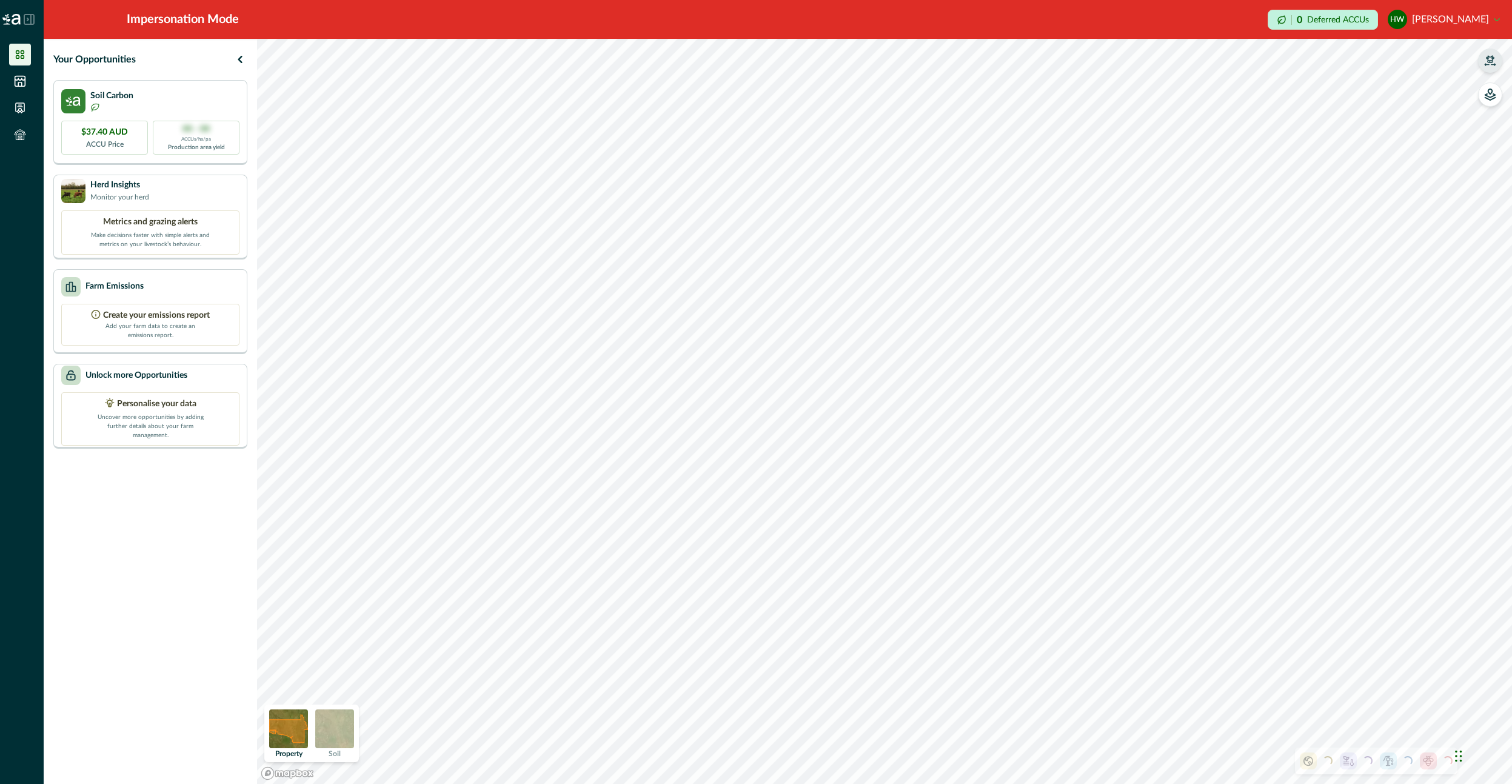
click at [1486, 57] on icon "button" at bounding box center [1490, 60] width 12 height 12
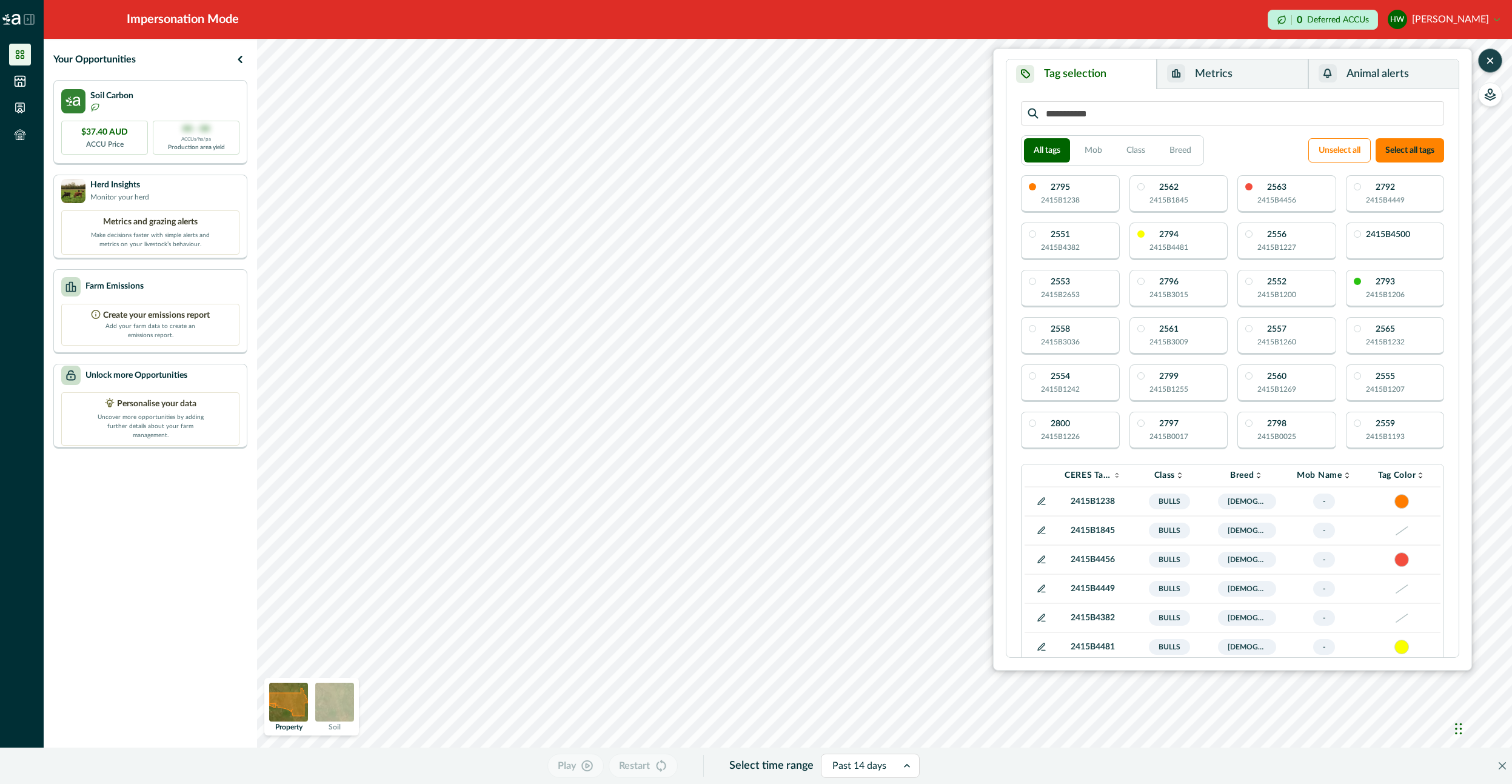
click at [1396, 71] on button "Animal alerts" at bounding box center [1383, 74] width 150 height 30
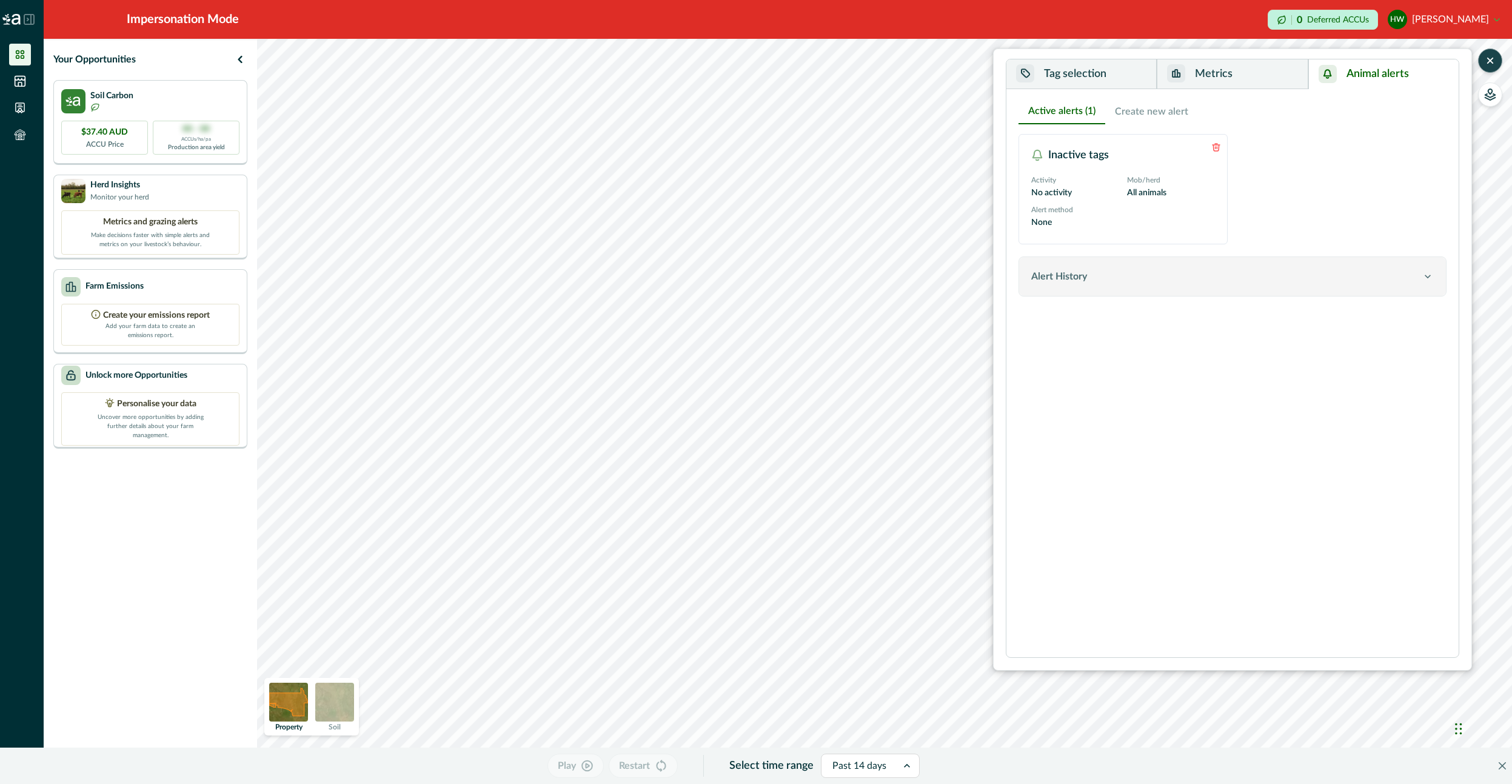
click at [1162, 267] on button "Alert History" at bounding box center [1233, 276] width 427 height 39
click at [1156, 276] on div "Alert History" at bounding box center [1227, 276] width 390 height 15
click at [1126, 119] on button "Create new alert" at bounding box center [1152, 111] width 93 height 26
click at [1060, 114] on button "Active alerts (1)" at bounding box center [1062, 111] width 87 height 26
drag, startPoint x: 1072, startPoint y: 283, endPoint x: 1002, endPoint y: 265, distance: 72.3
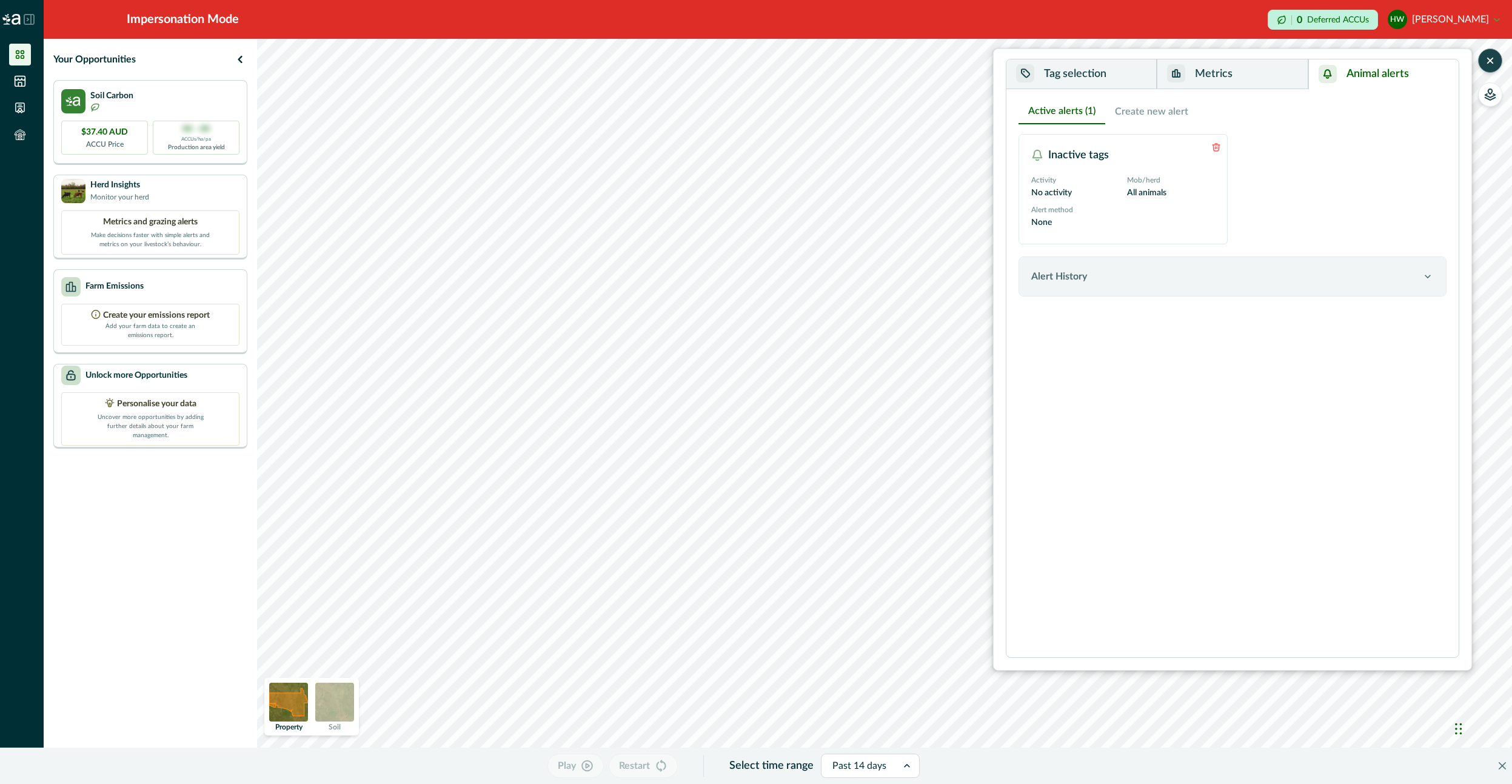
click at [1072, 284] on button "Alert History" at bounding box center [1233, 276] width 427 height 39
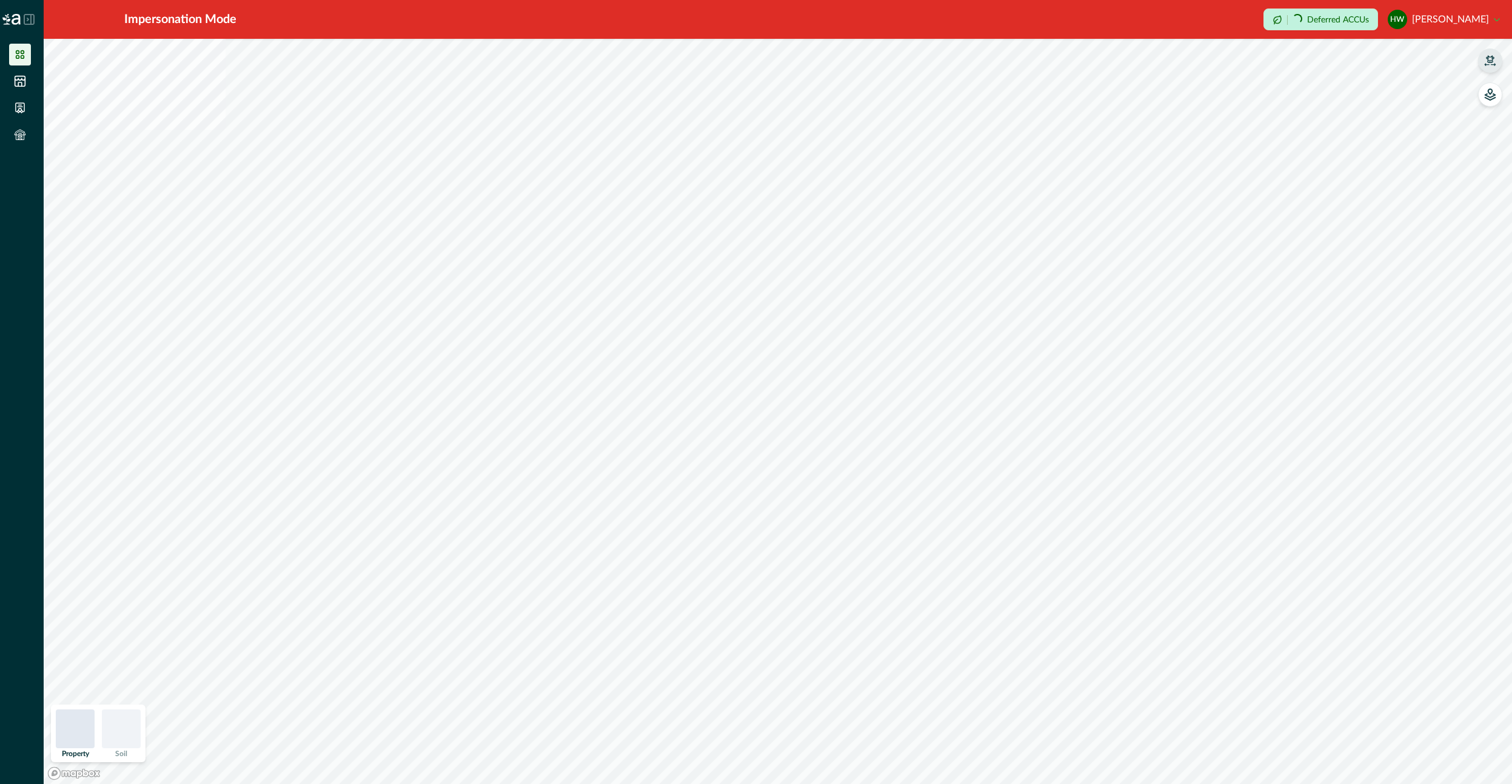
click at [1485, 62] on icon "button" at bounding box center [1490, 60] width 12 height 12
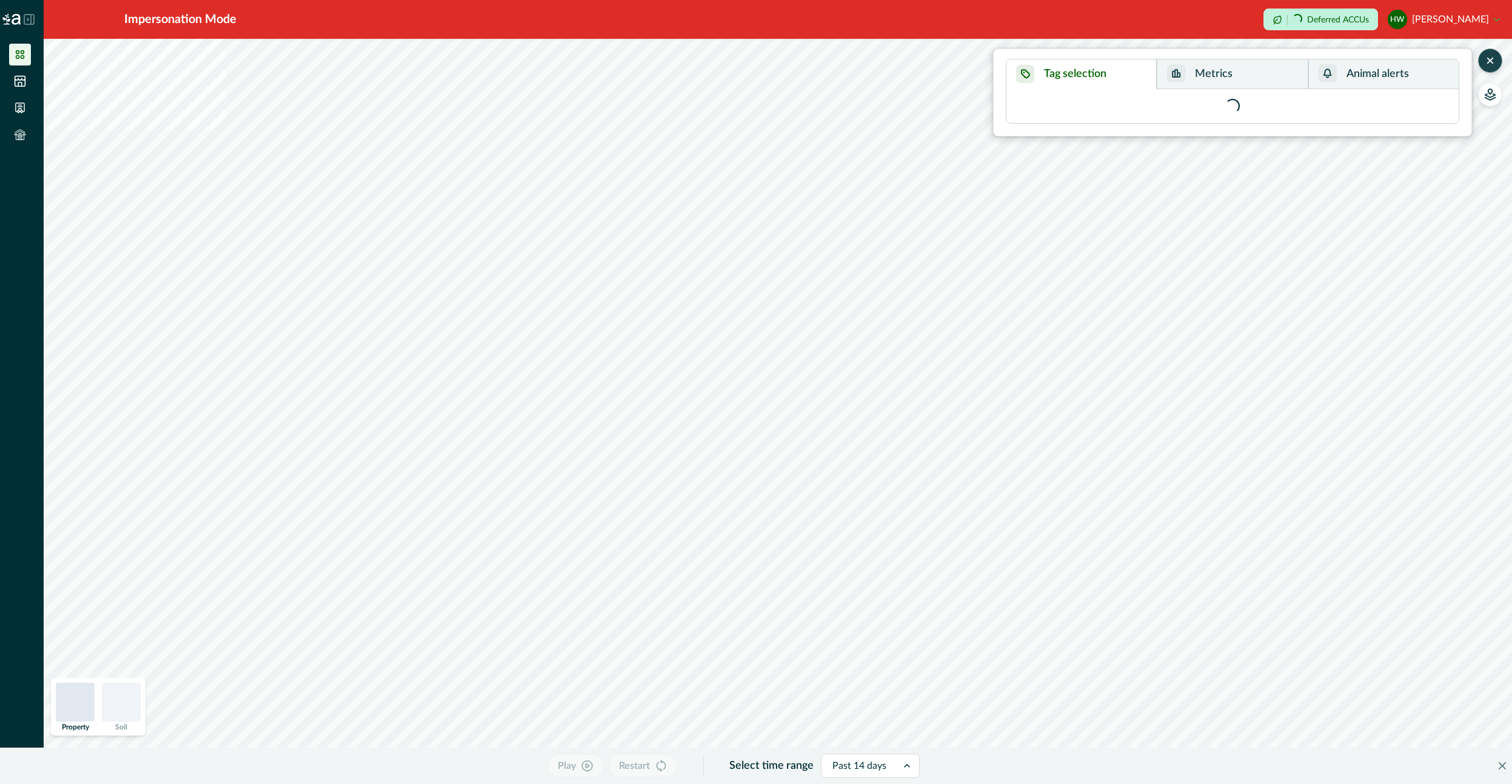
click at [1405, 73] on button "Animal alerts" at bounding box center [1383, 74] width 150 height 30
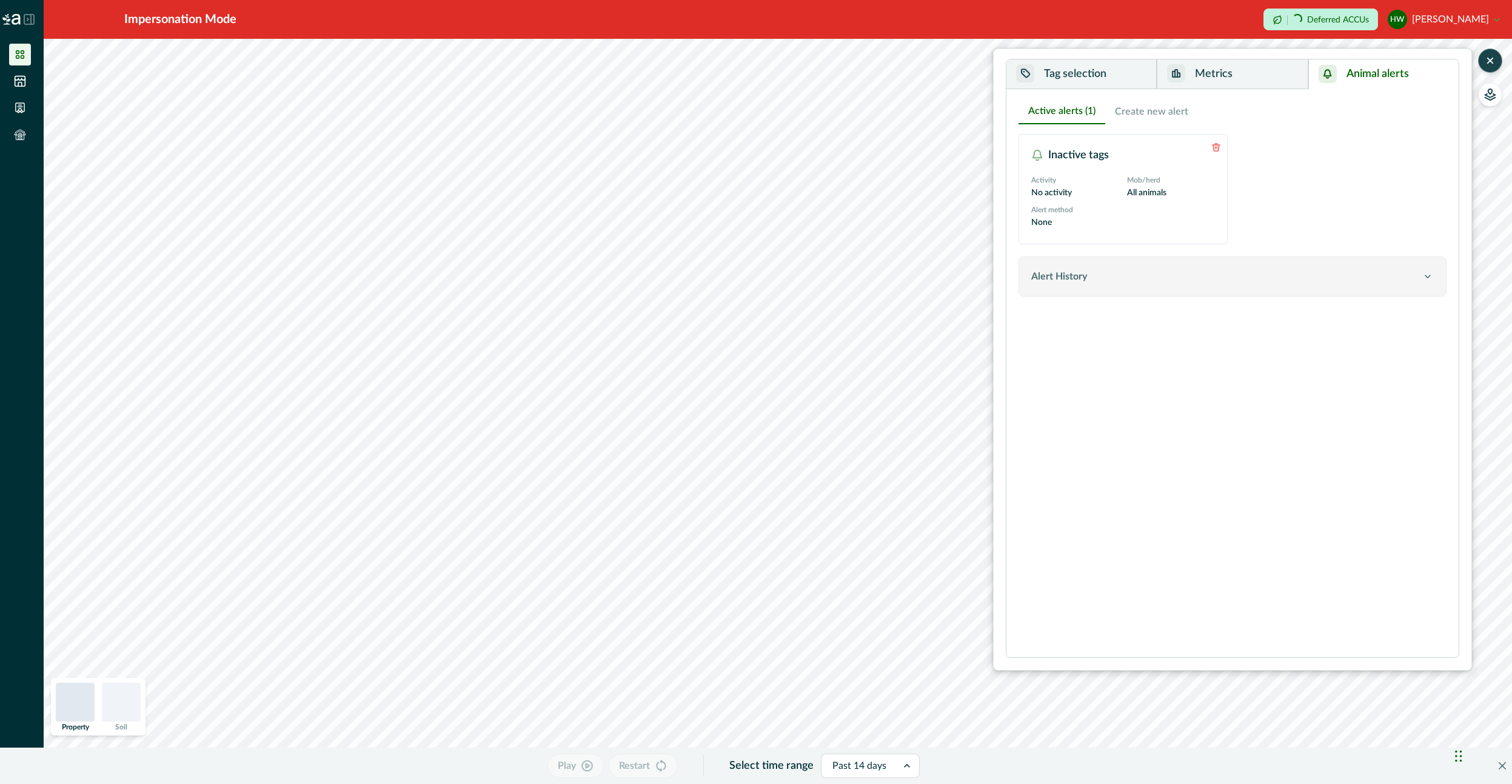
click at [1148, 271] on div "Alert History" at bounding box center [1227, 276] width 390 height 15
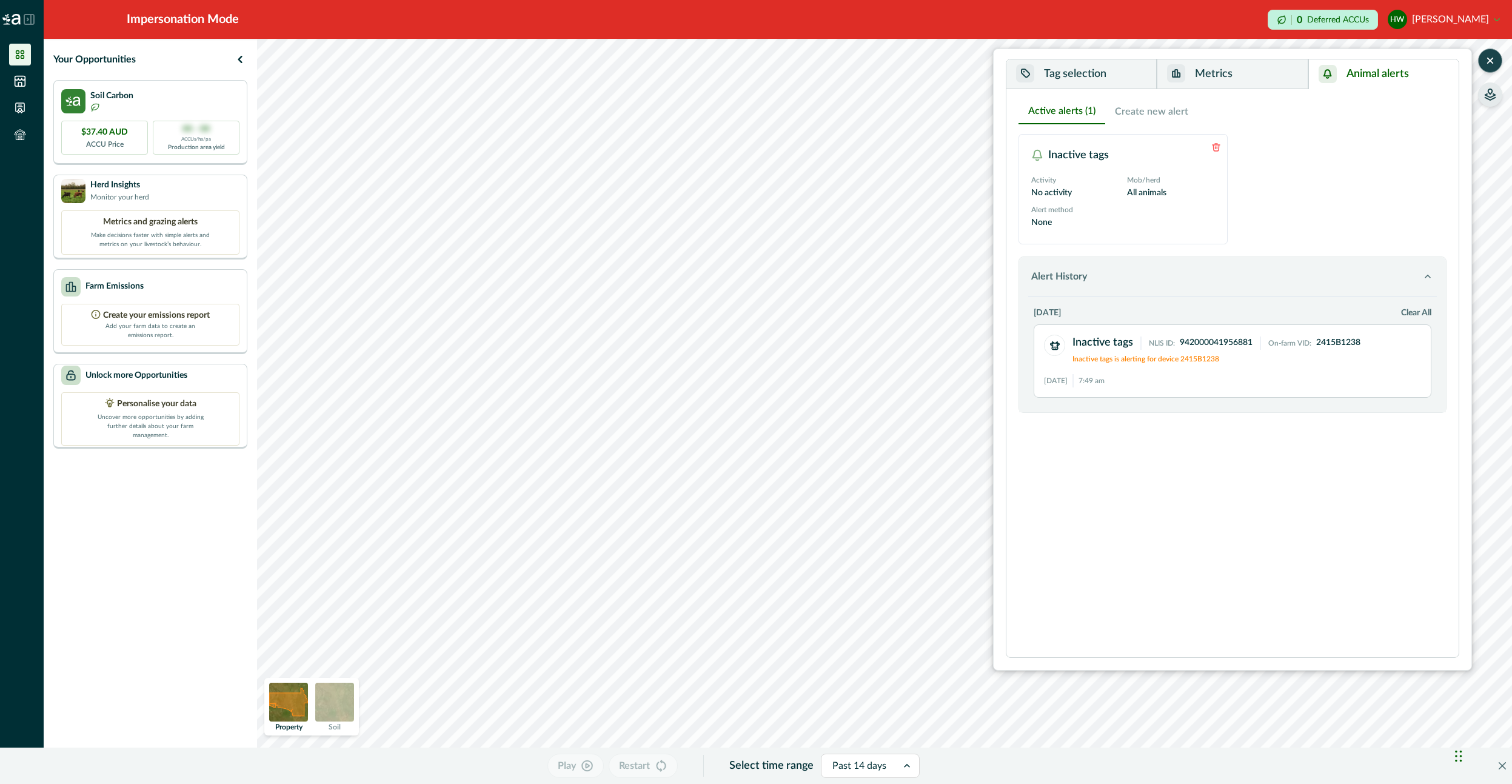
click at [1490, 100] on button "button" at bounding box center [1490, 94] width 25 height 25
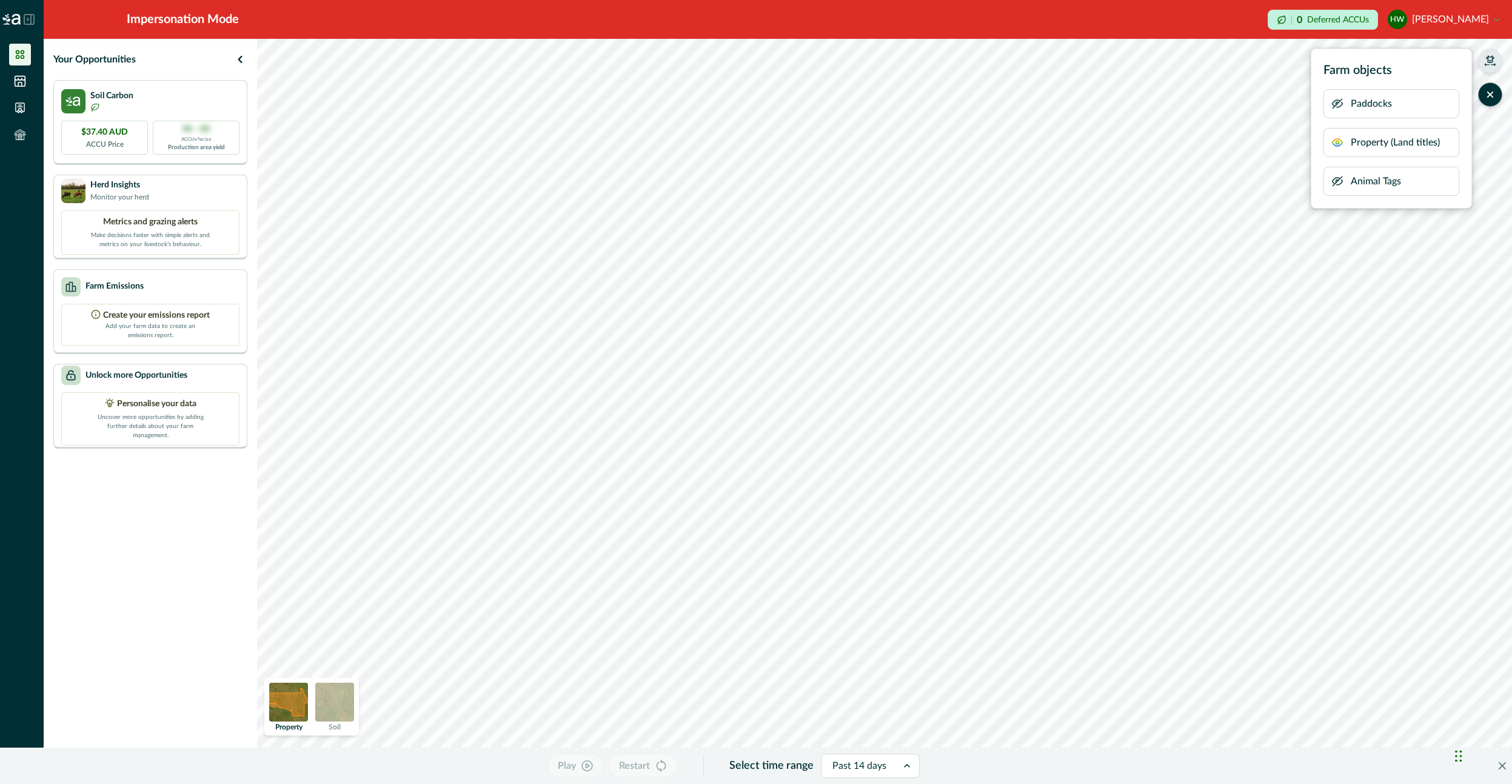
click at [1337, 180] on icon "button" at bounding box center [1337, 181] width 12 height 12
click at [1485, 93] on icon "button" at bounding box center [1490, 94] width 12 height 12
click at [1488, 67] on button "button" at bounding box center [1490, 60] width 25 height 25
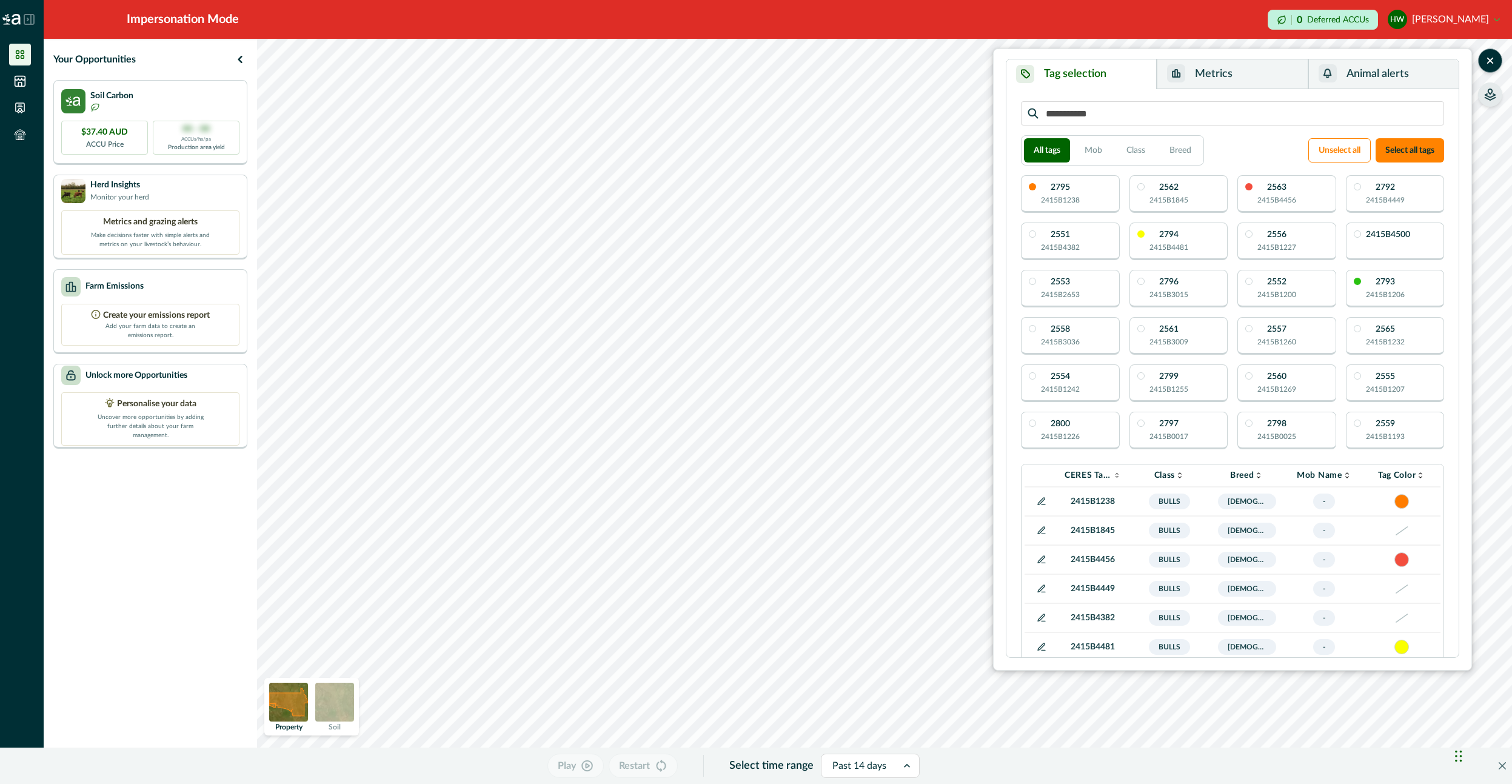
drag, startPoint x: 1439, startPoint y: 80, endPoint x: 1427, endPoint y: 84, distance: 12.6
click at [1438, 79] on button "Animal alerts" at bounding box center [1383, 74] width 150 height 30
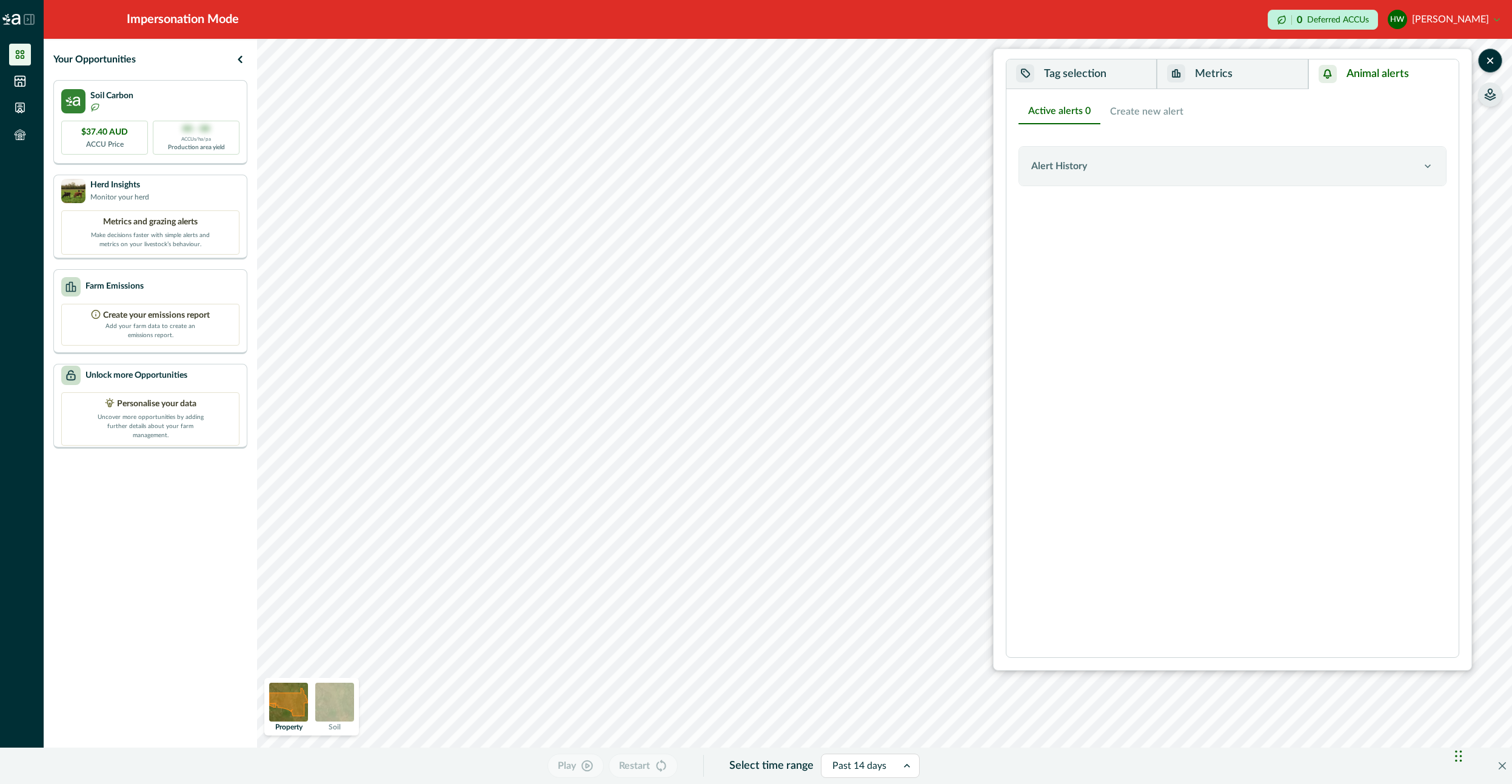
drag, startPoint x: 1243, startPoint y: 164, endPoint x: 1155, endPoint y: 224, distance: 106.5
click at [1242, 166] on div "Alert History" at bounding box center [1227, 166] width 390 height 15
